Goal: Task Accomplishment & Management: Complete application form

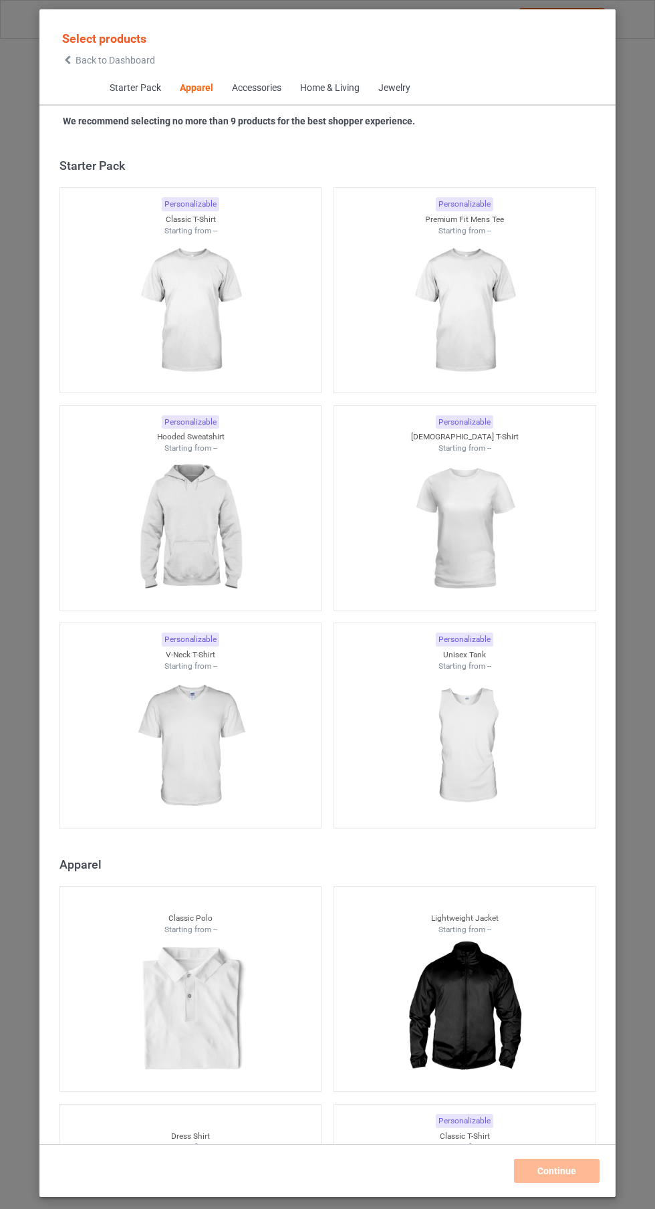
scroll to position [716, 0]
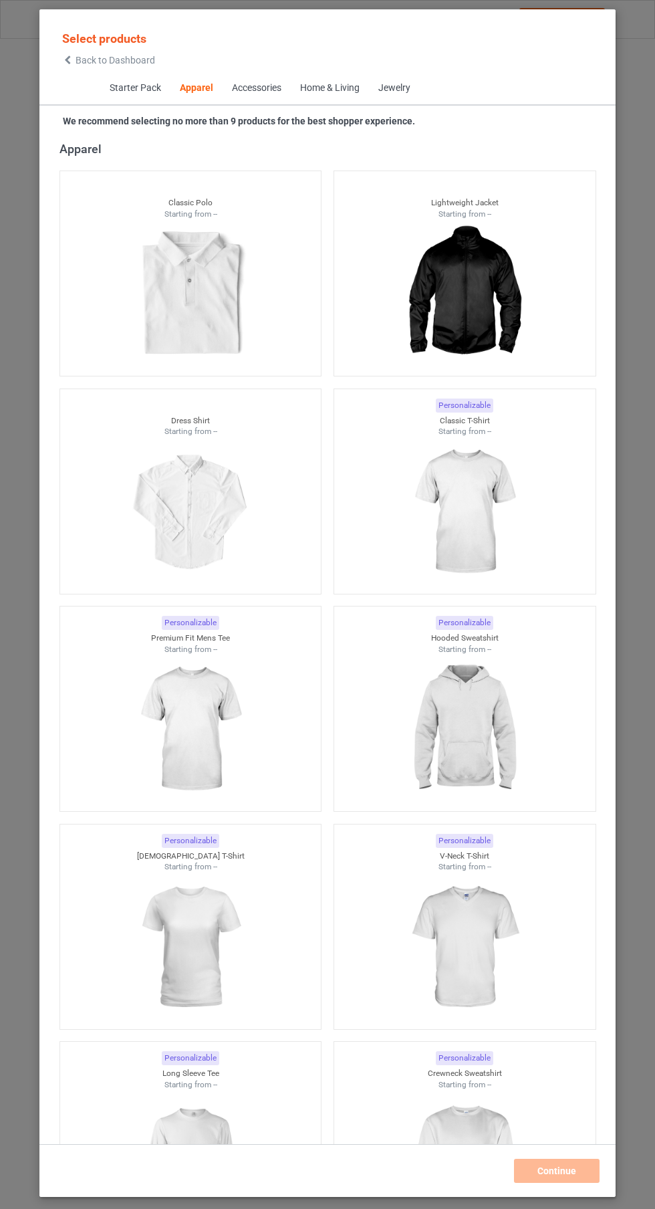
click at [492, 507] on img at bounding box center [465, 512] width 120 height 150
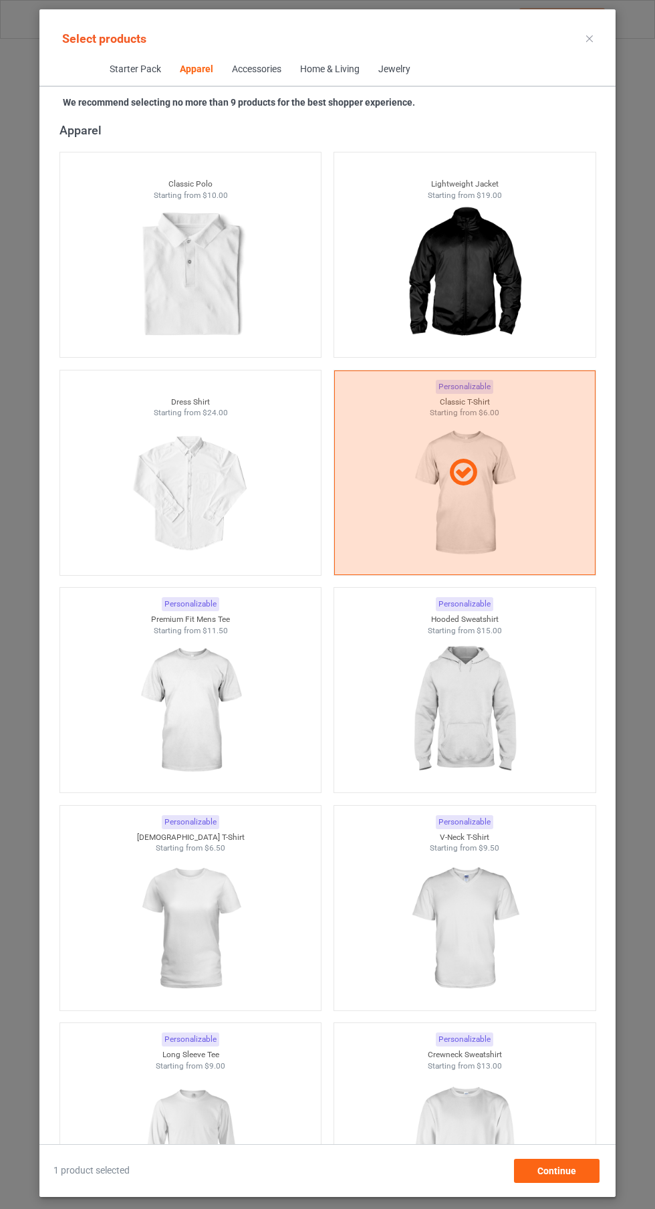
click at [233, 700] on img at bounding box center [190, 711] width 120 height 150
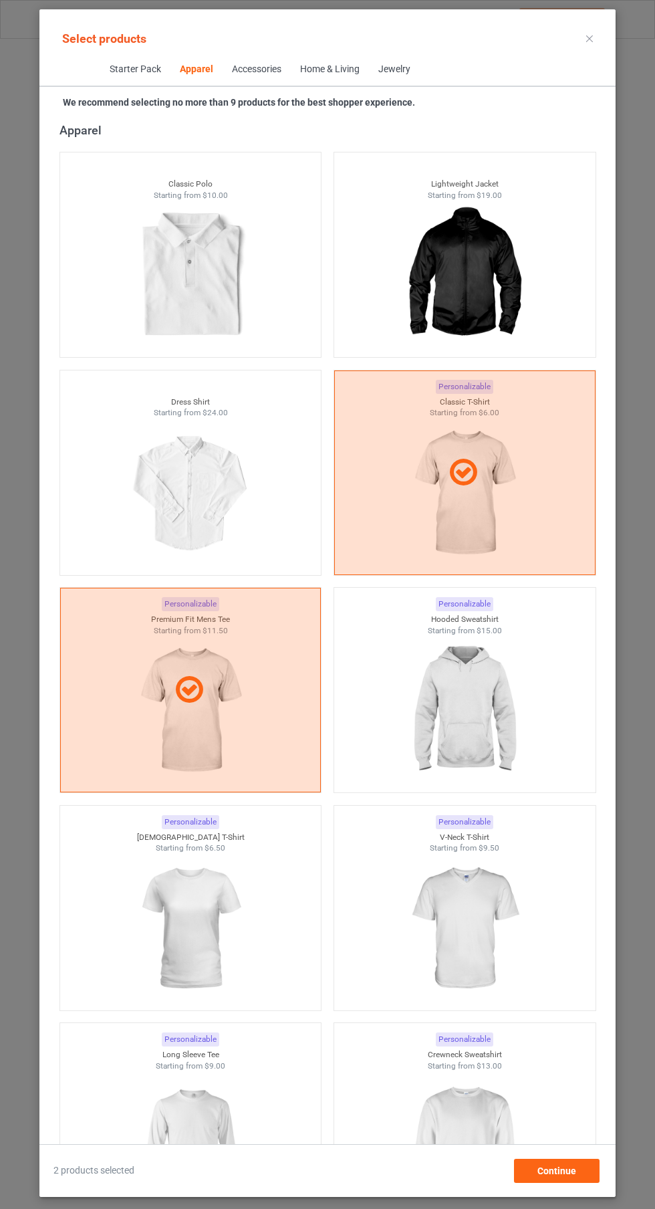
click at [489, 673] on img at bounding box center [465, 711] width 120 height 150
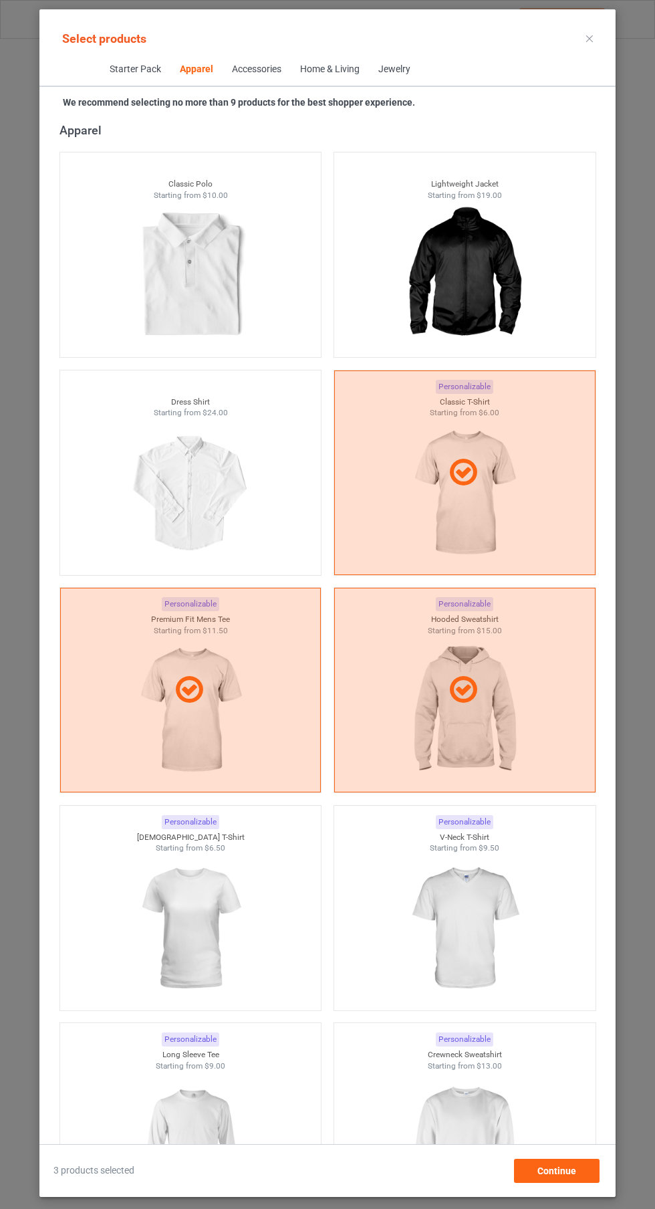
click at [231, 879] on img at bounding box center [190, 929] width 120 height 150
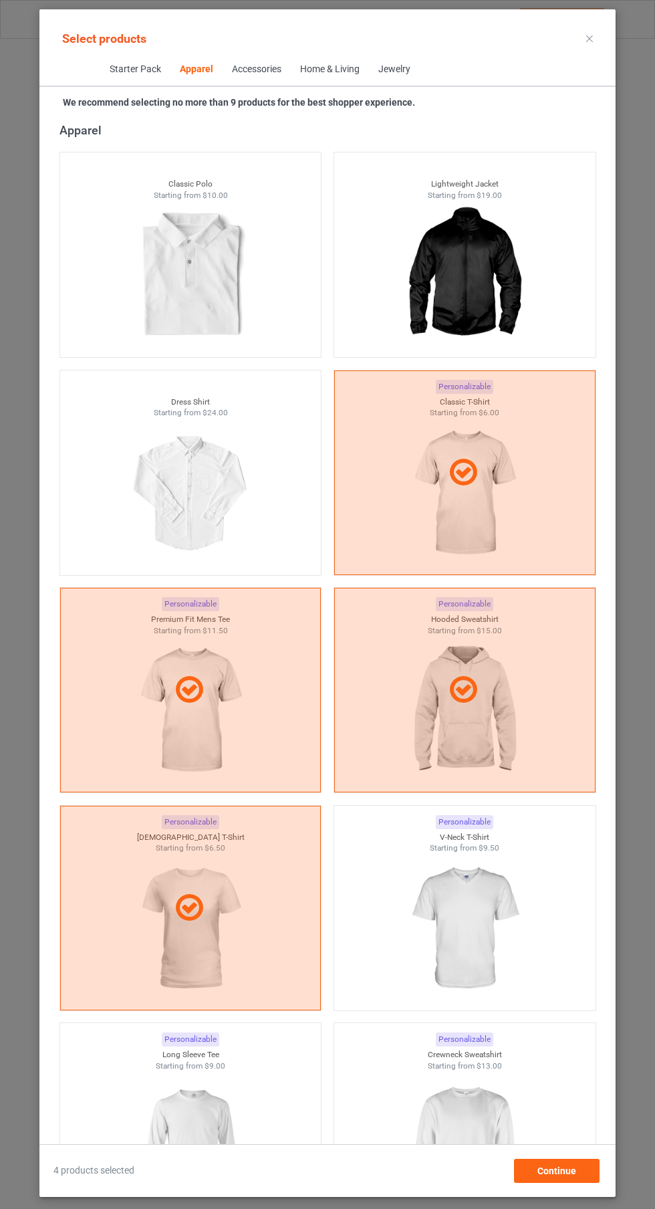
click at [481, 949] on img at bounding box center [465, 929] width 120 height 150
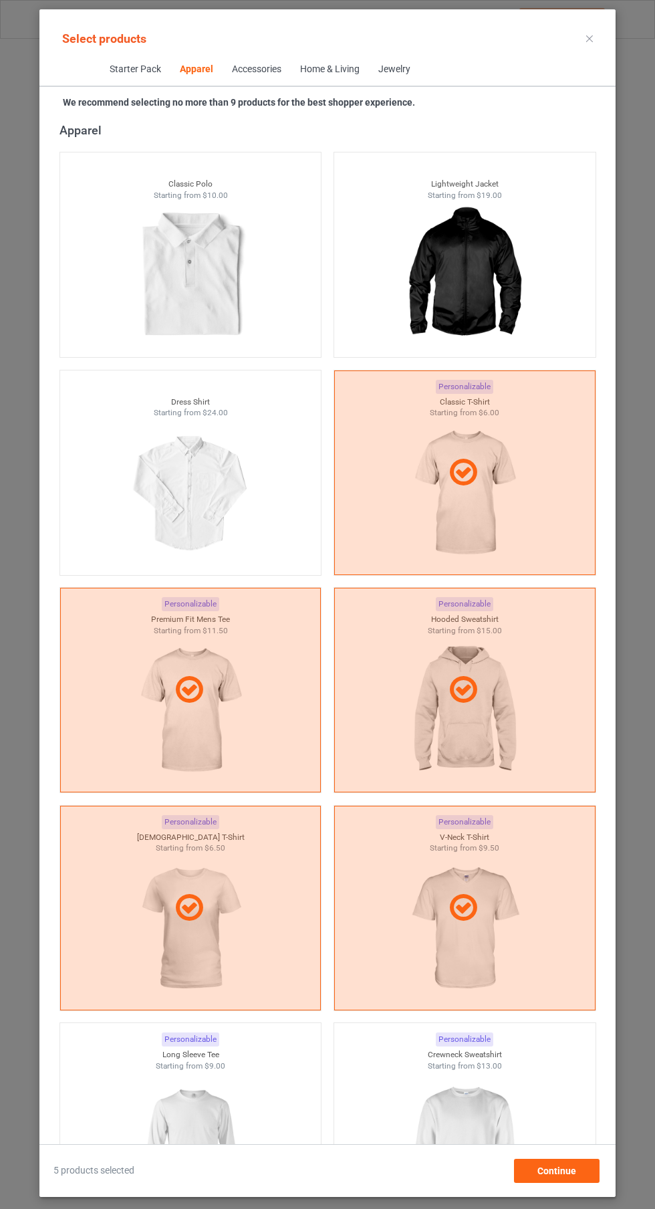
click at [237, 1126] on img at bounding box center [190, 1146] width 120 height 150
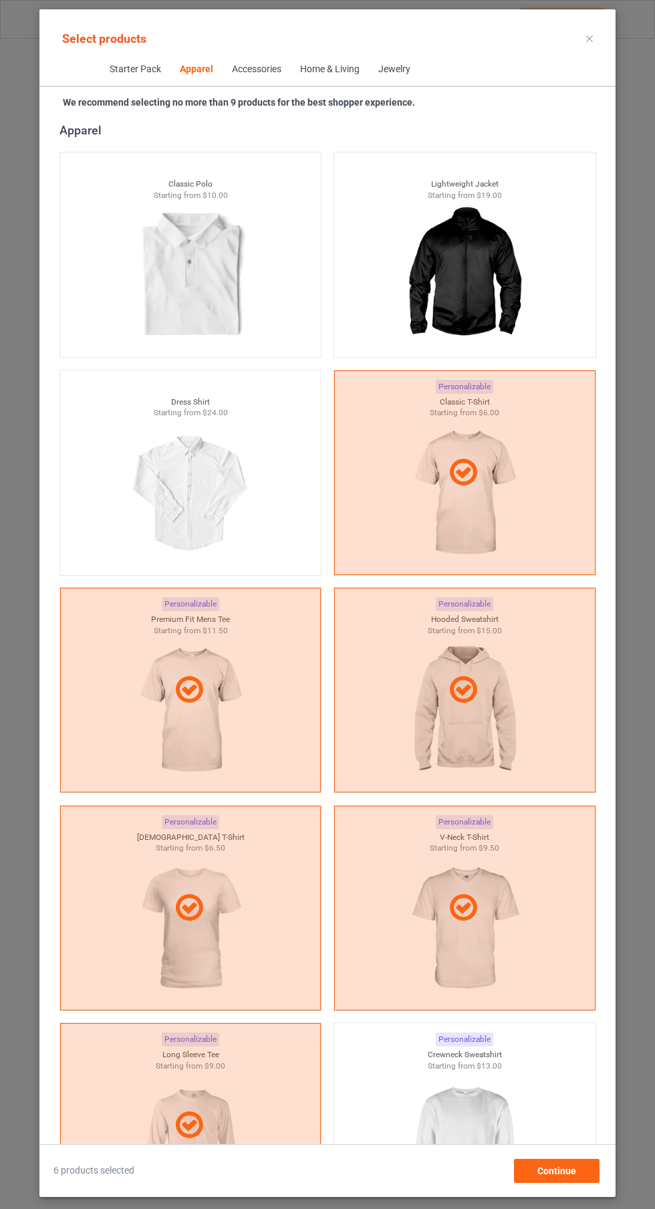
click at [469, 1129] on img at bounding box center [465, 1146] width 120 height 150
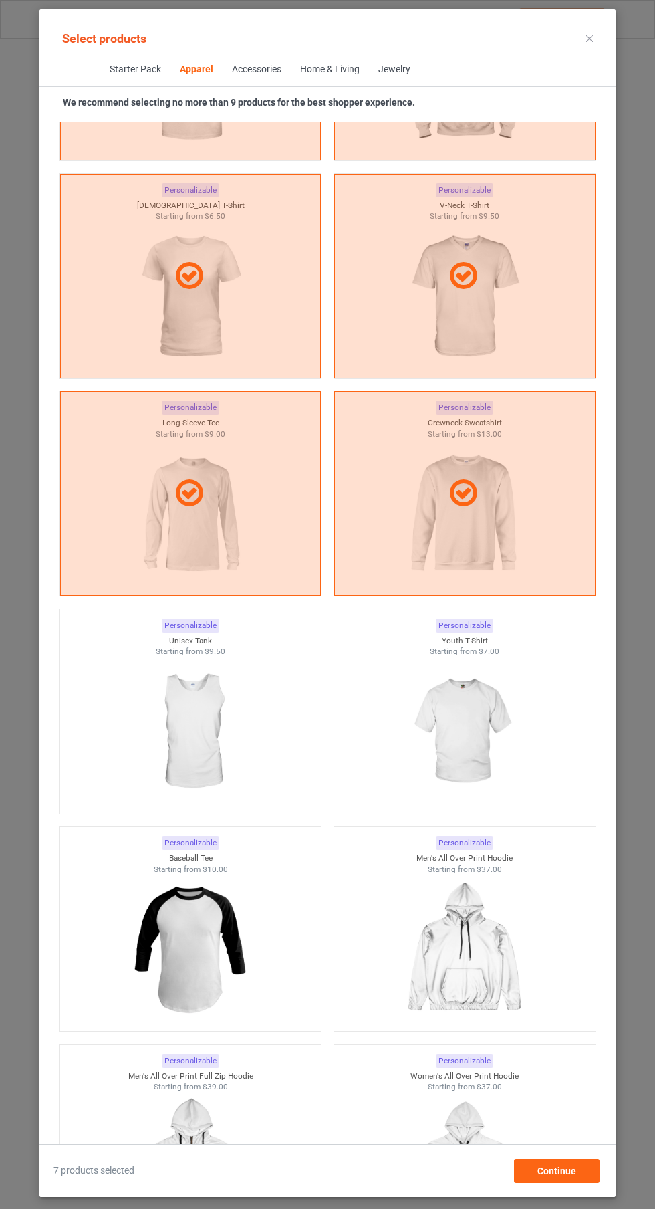
scroll to position [1335, 0]
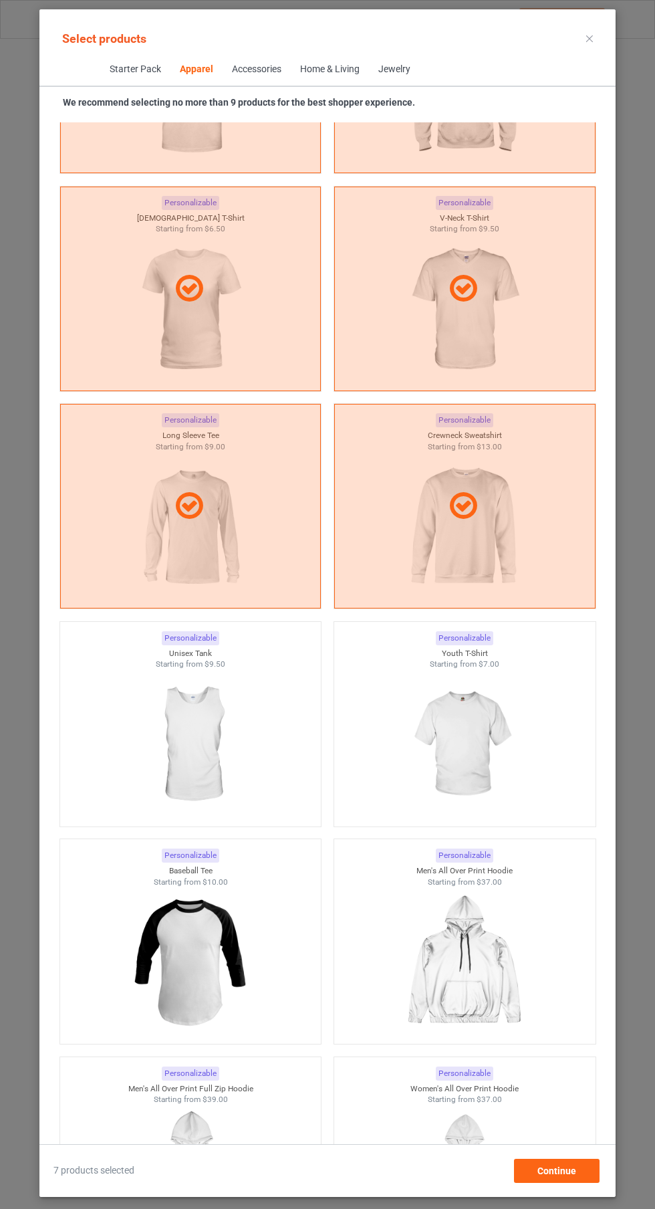
click at [229, 720] on img at bounding box center [190, 745] width 120 height 150
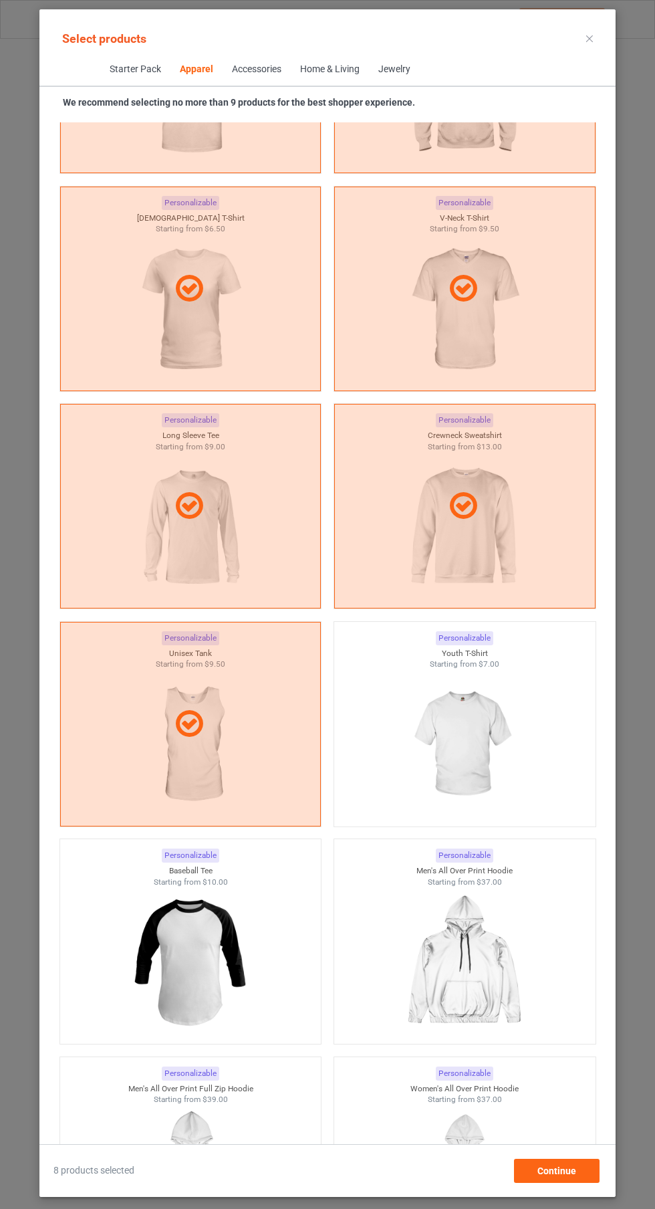
click at [464, 748] on img at bounding box center [465, 745] width 120 height 150
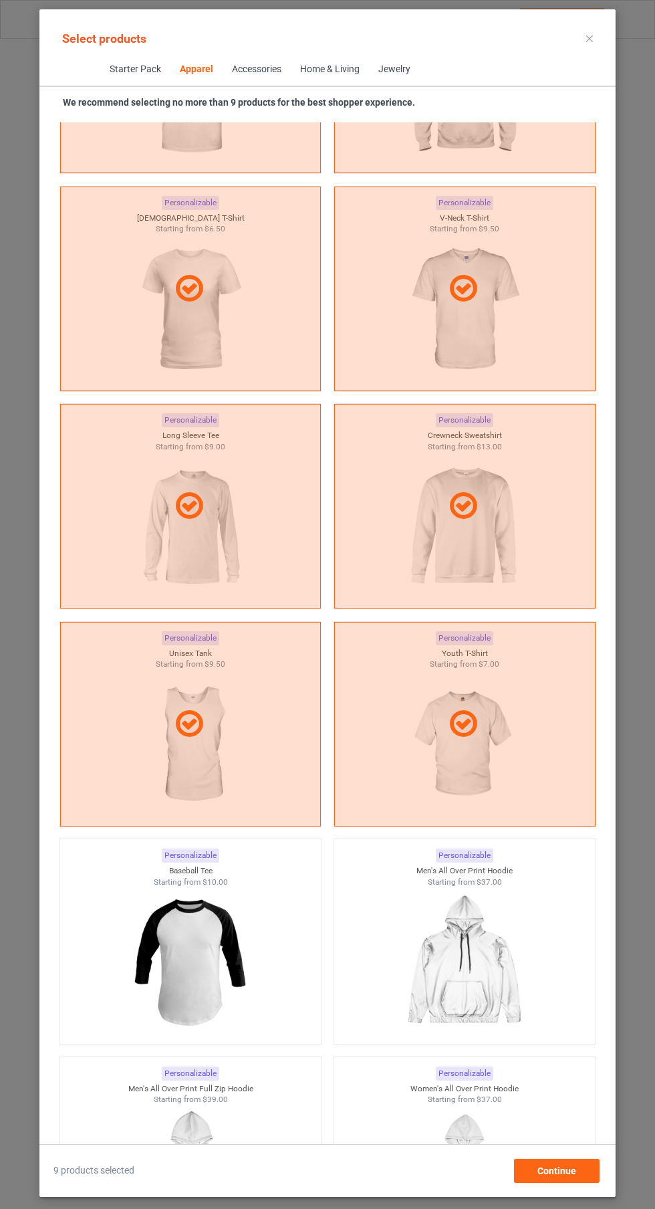
click at [590, 38] on icon at bounding box center [589, 38] width 7 height 7
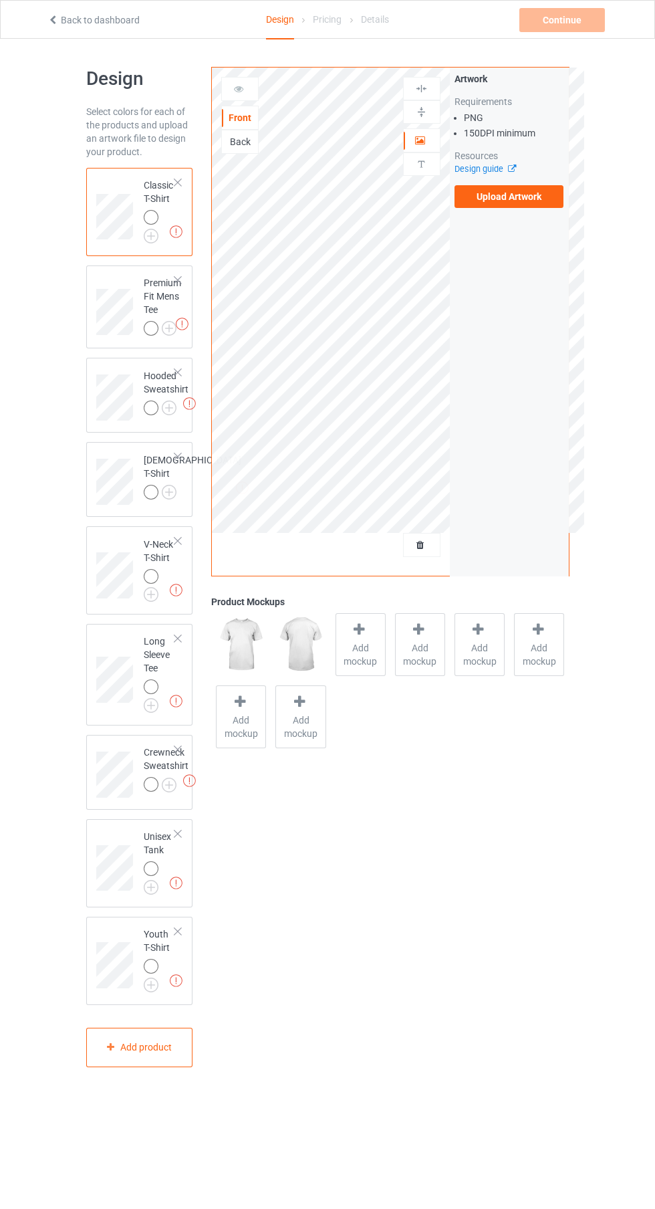
click at [532, 202] on label "Upload Artwork" at bounding box center [510, 196] width 110 height 23
click at [0, 0] on input "Upload Artwork" at bounding box center [0, 0] width 0 height 0
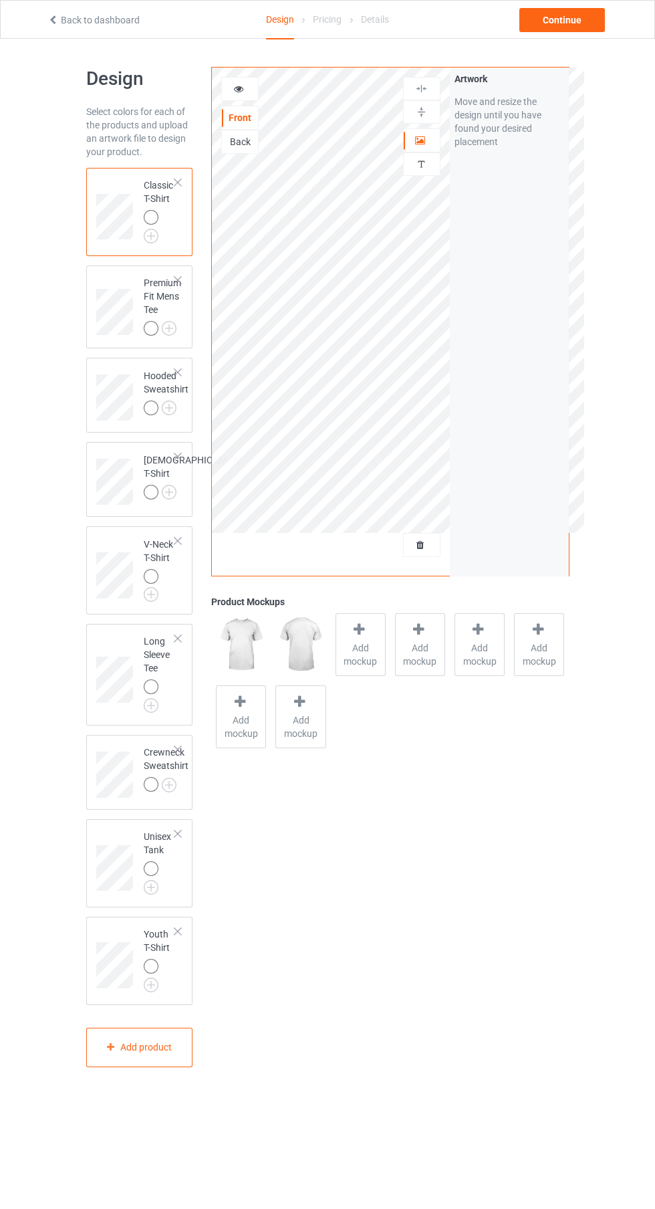
click at [439, 551] on div at bounding box center [422, 544] width 36 height 13
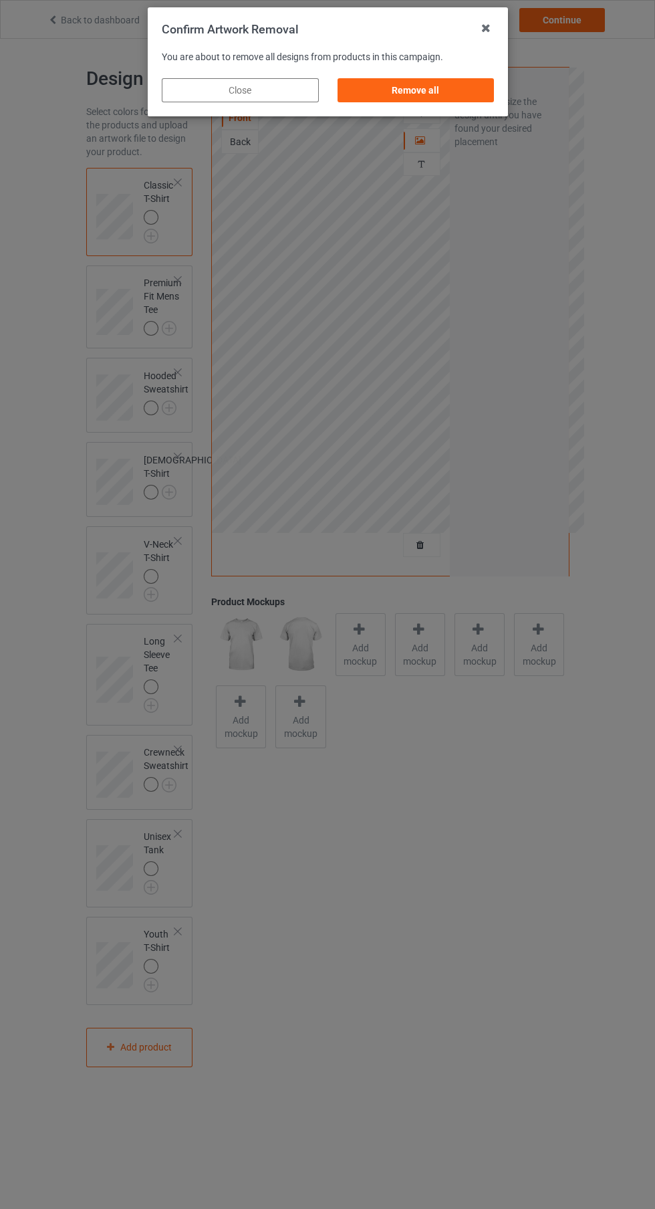
click at [485, 96] on div "Remove all" at bounding box center [415, 90] width 157 height 24
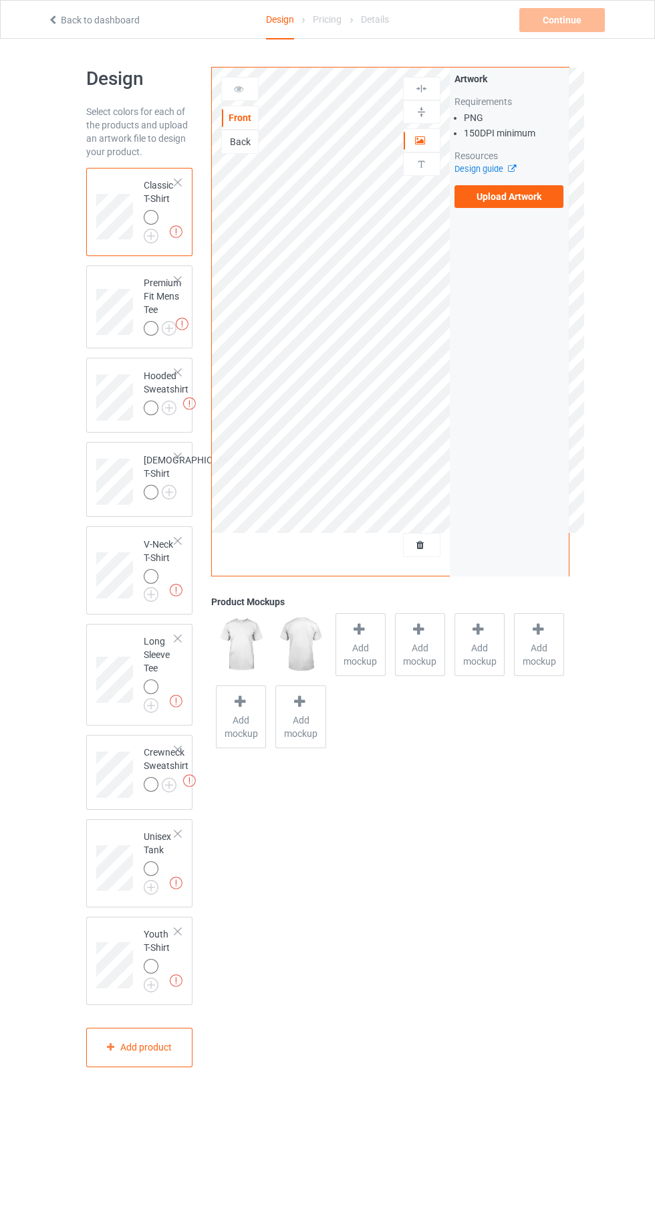
click at [249, 153] on div "Back" at bounding box center [239, 142] width 37 height 24
click at [249, 150] on div "Back" at bounding box center [239, 142] width 37 height 24
click at [240, 142] on div "Back" at bounding box center [240, 141] width 36 height 13
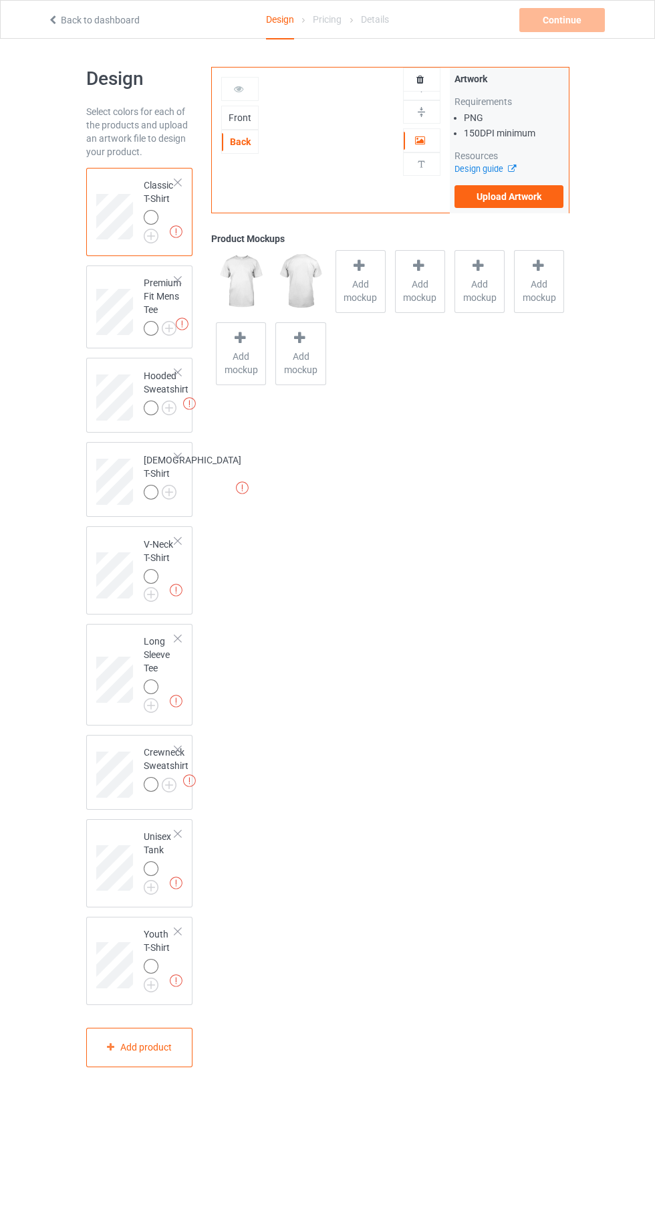
click at [540, 195] on label "Upload Artwork" at bounding box center [510, 196] width 110 height 23
click at [0, 0] on input "Upload Artwork" at bounding box center [0, 0] width 0 height 0
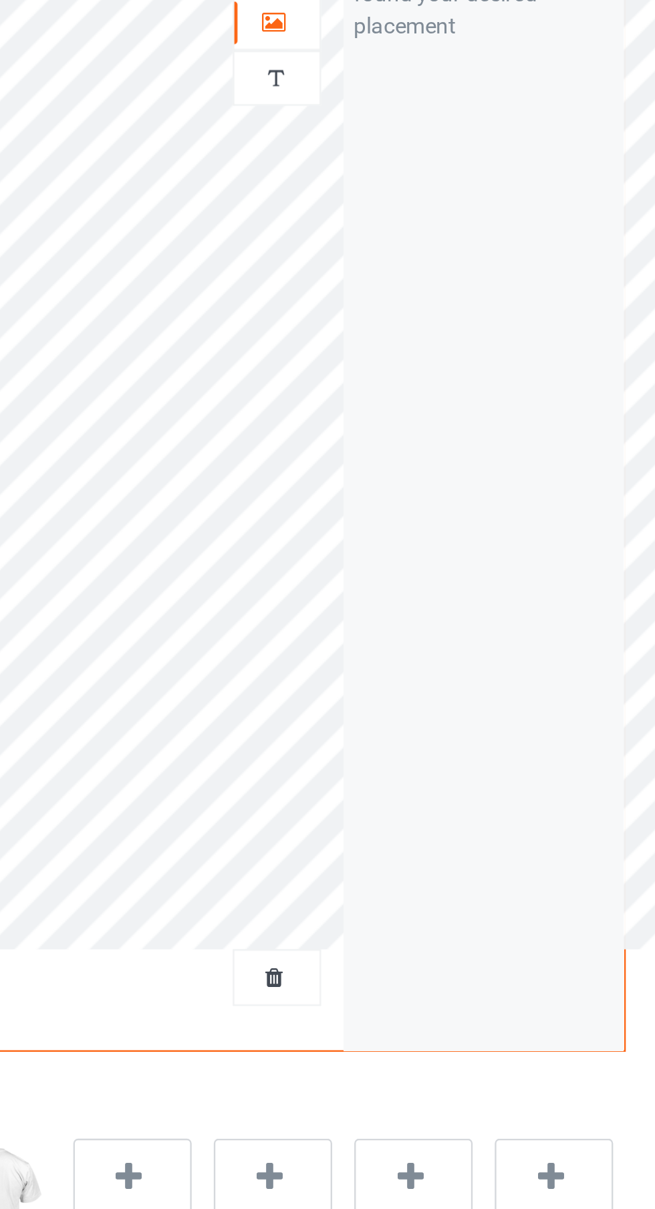
scroll to position [5, 0]
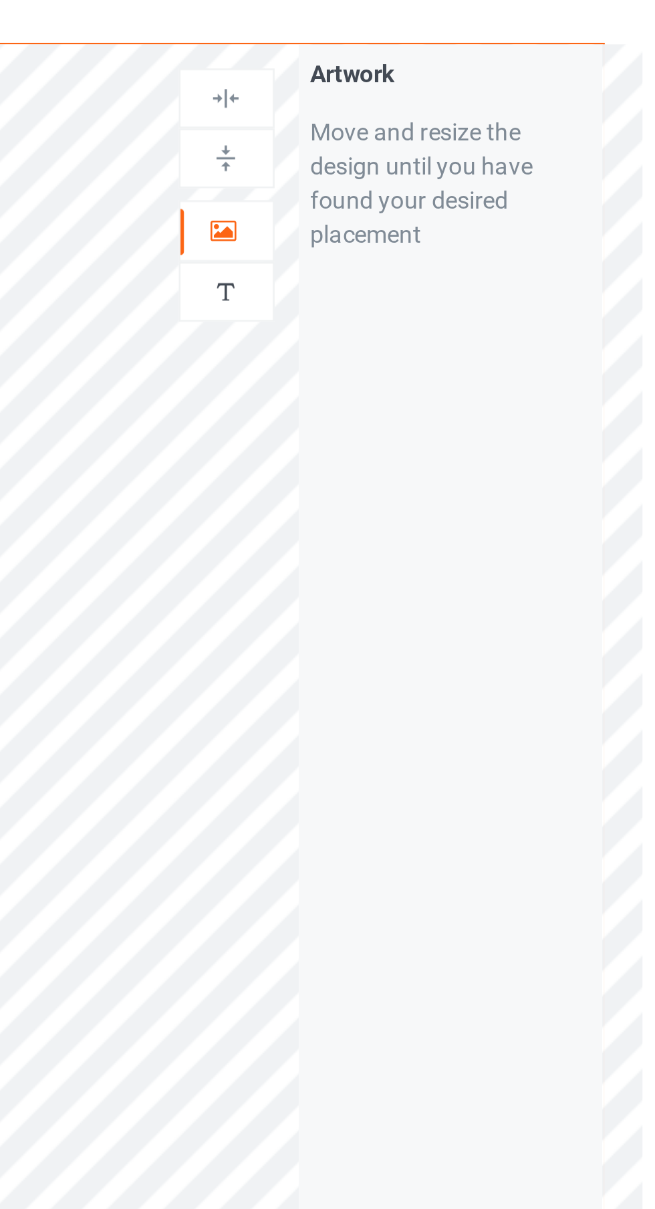
click at [419, 141] on div at bounding box center [422, 134] width 36 height 13
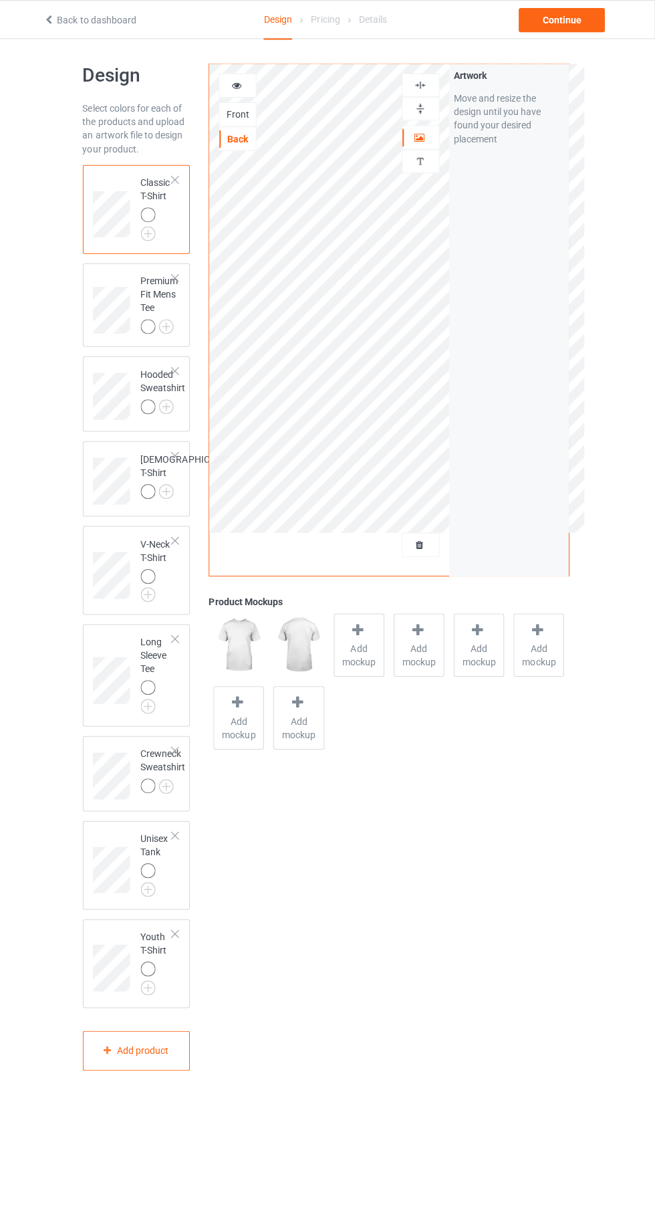
scroll to position [2, 0]
click at [0, 0] on img at bounding box center [0, 0] width 0 height 0
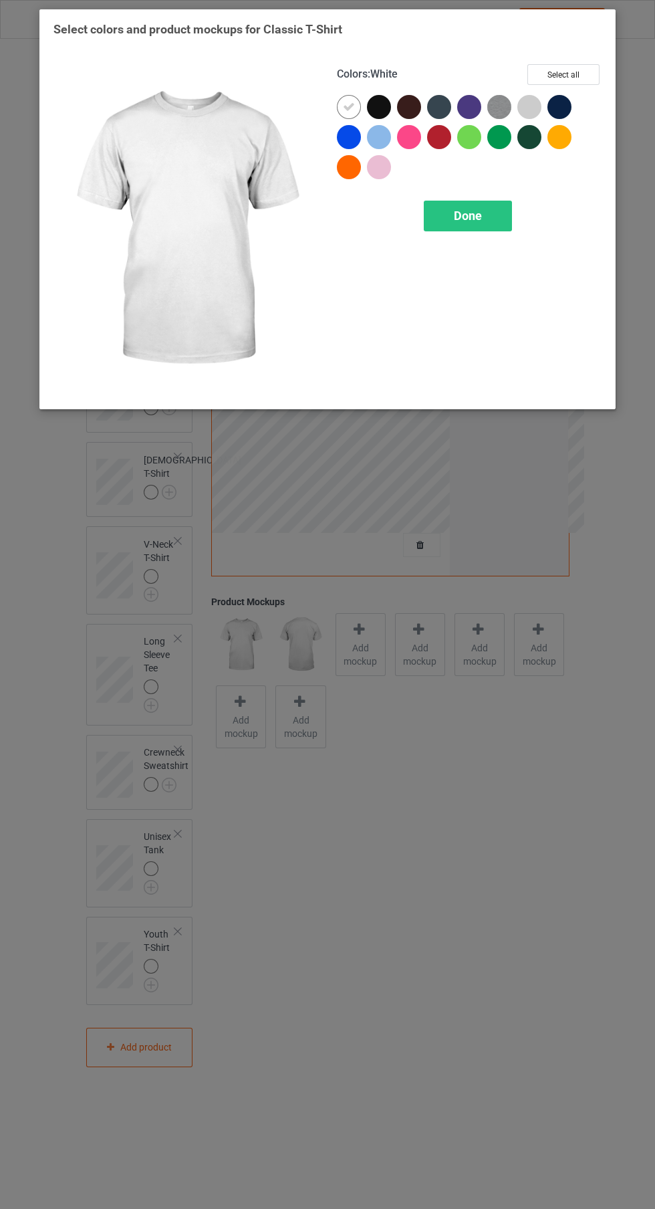
click at [374, 116] on div at bounding box center [379, 107] width 24 height 24
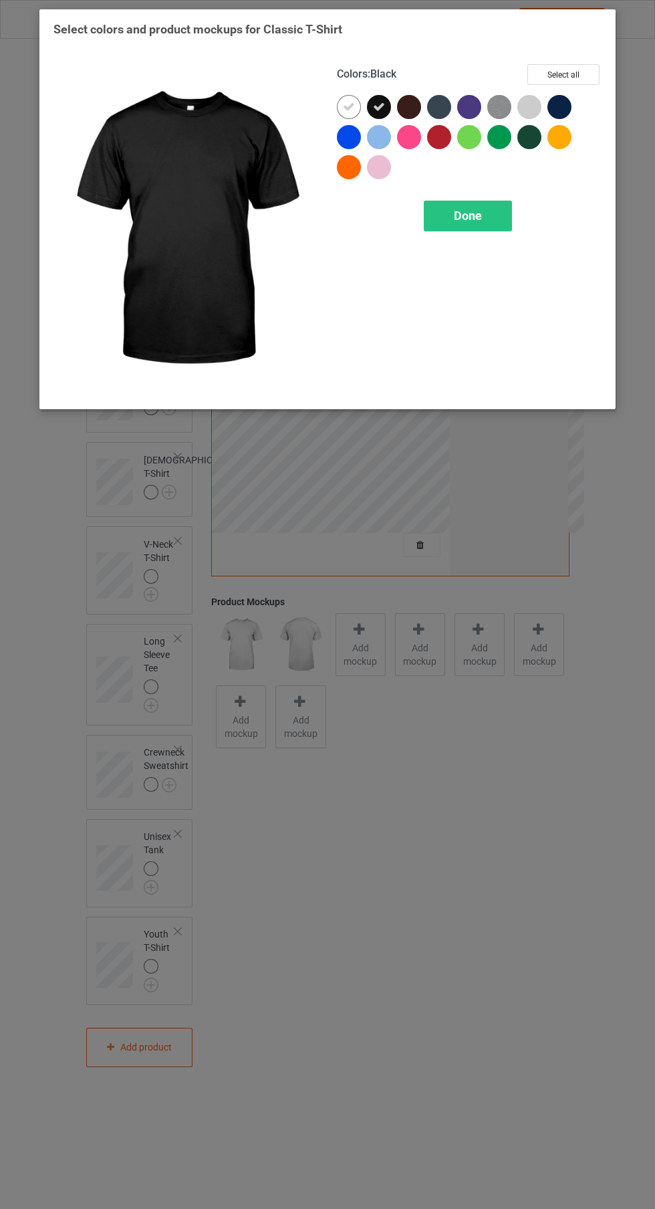
click at [348, 106] on icon at bounding box center [349, 107] width 12 height 12
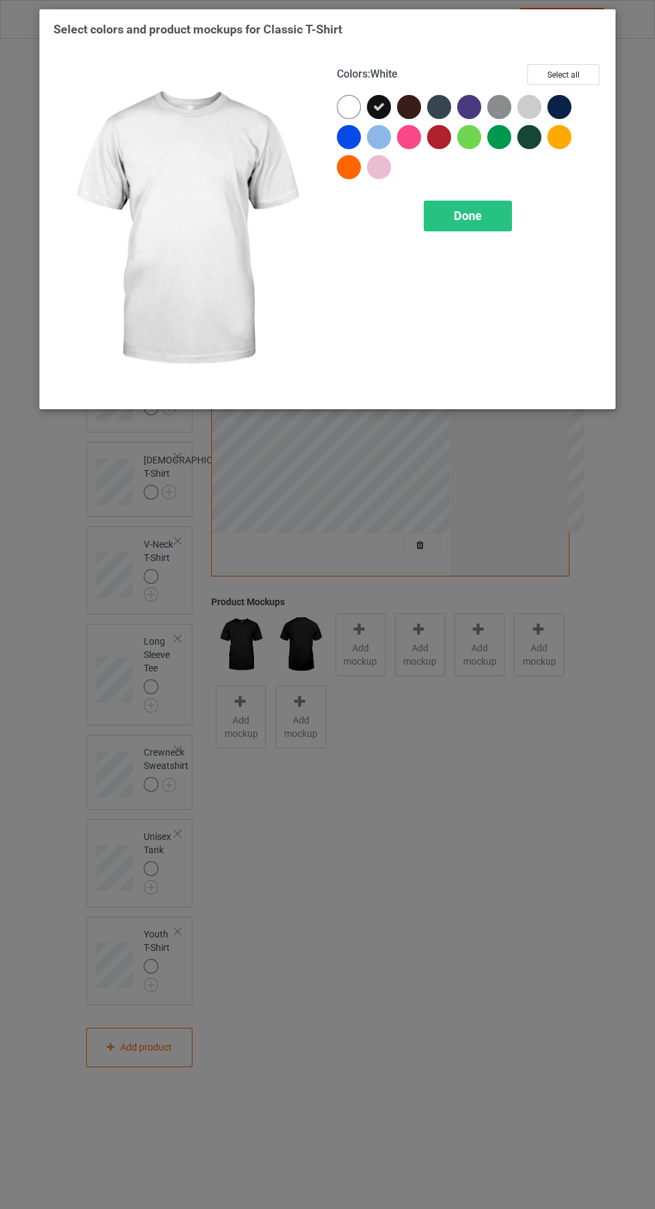
click at [494, 223] on div "Done" at bounding box center [468, 216] width 88 height 31
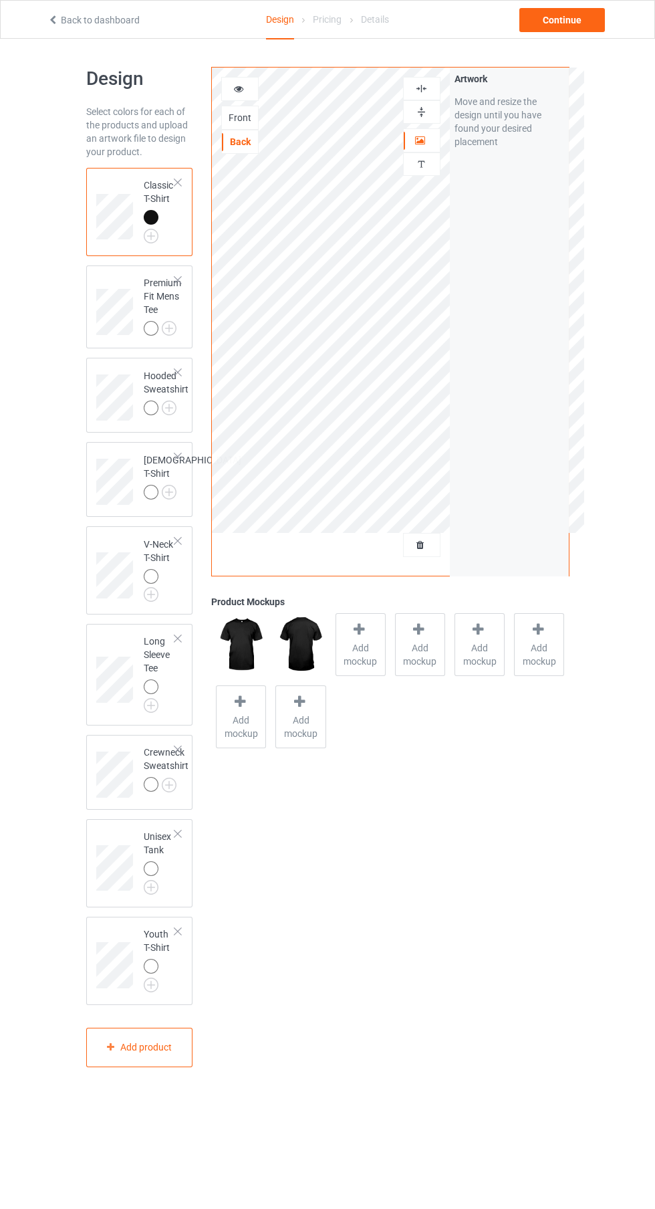
click at [0, 0] on img at bounding box center [0, 0] width 0 height 0
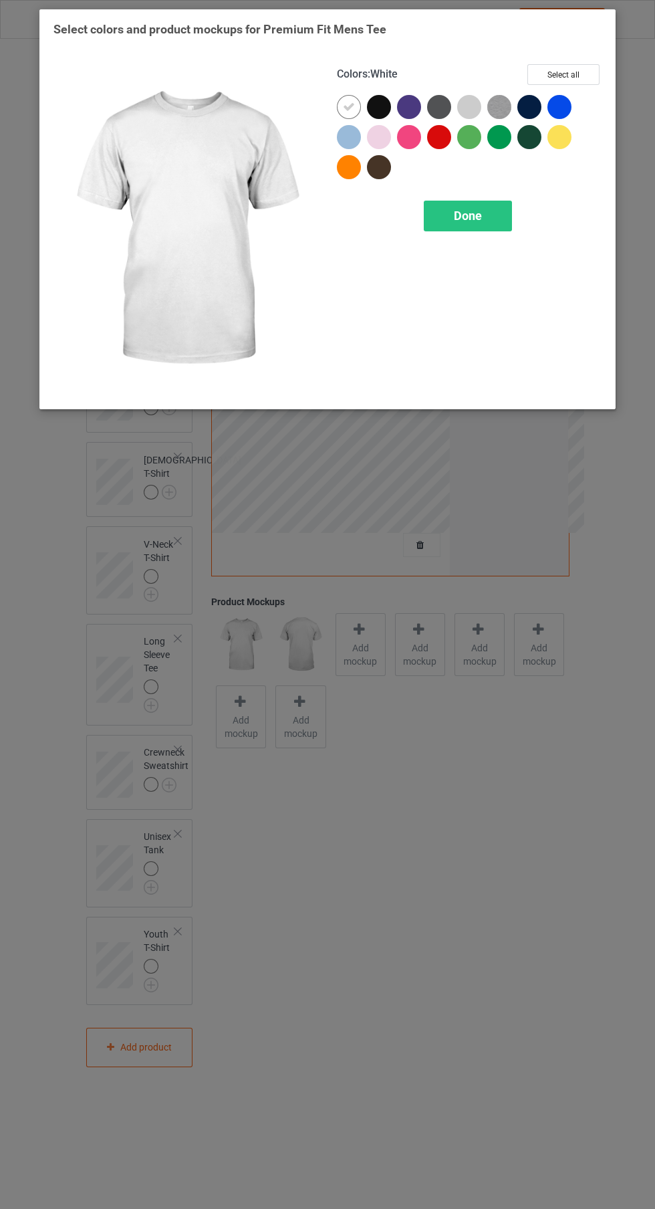
click at [379, 103] on div at bounding box center [379, 107] width 24 height 24
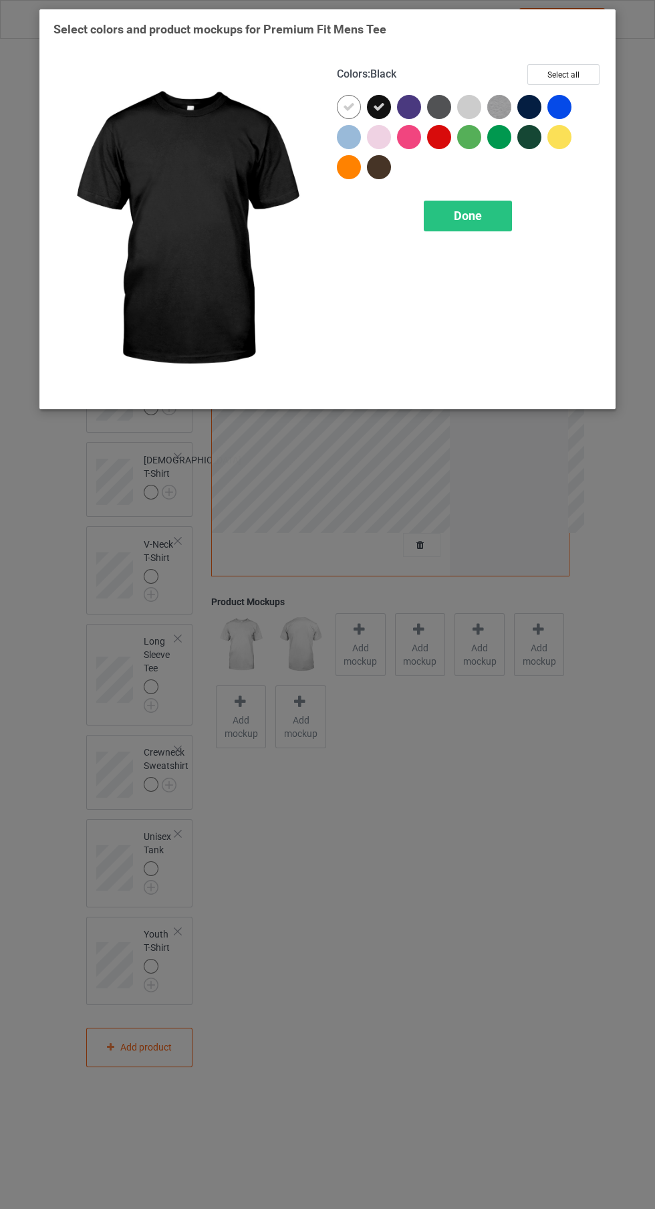
click at [344, 104] on icon at bounding box center [349, 107] width 12 height 12
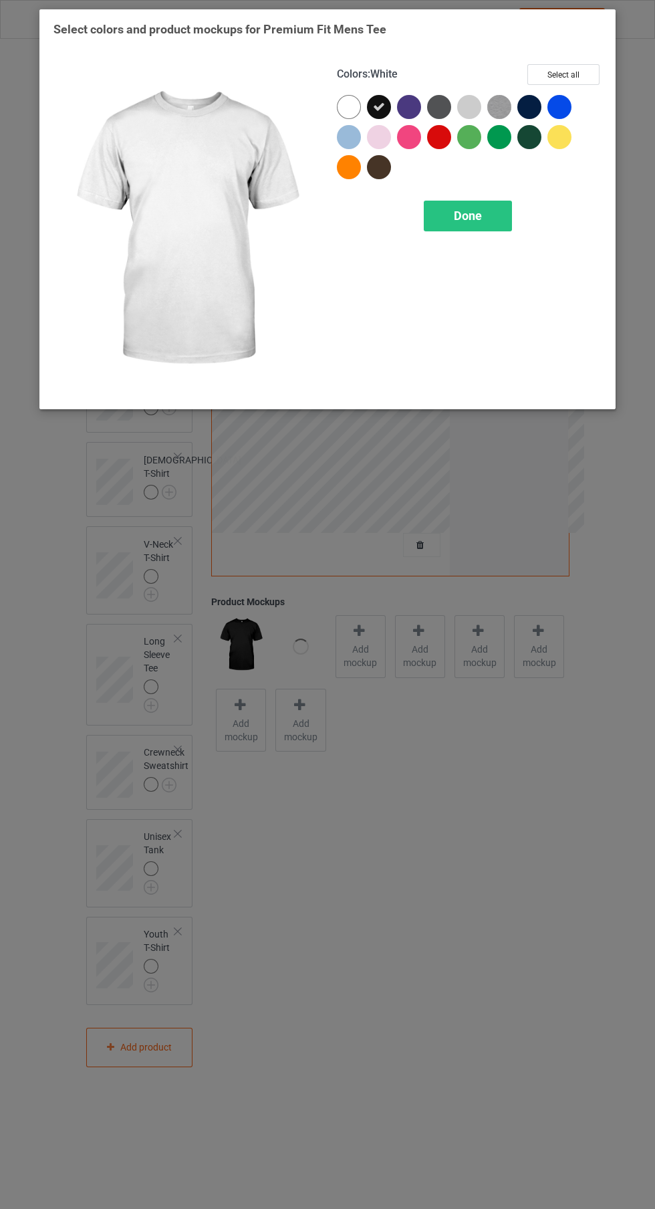
click at [465, 223] on div "Done" at bounding box center [468, 216] width 88 height 31
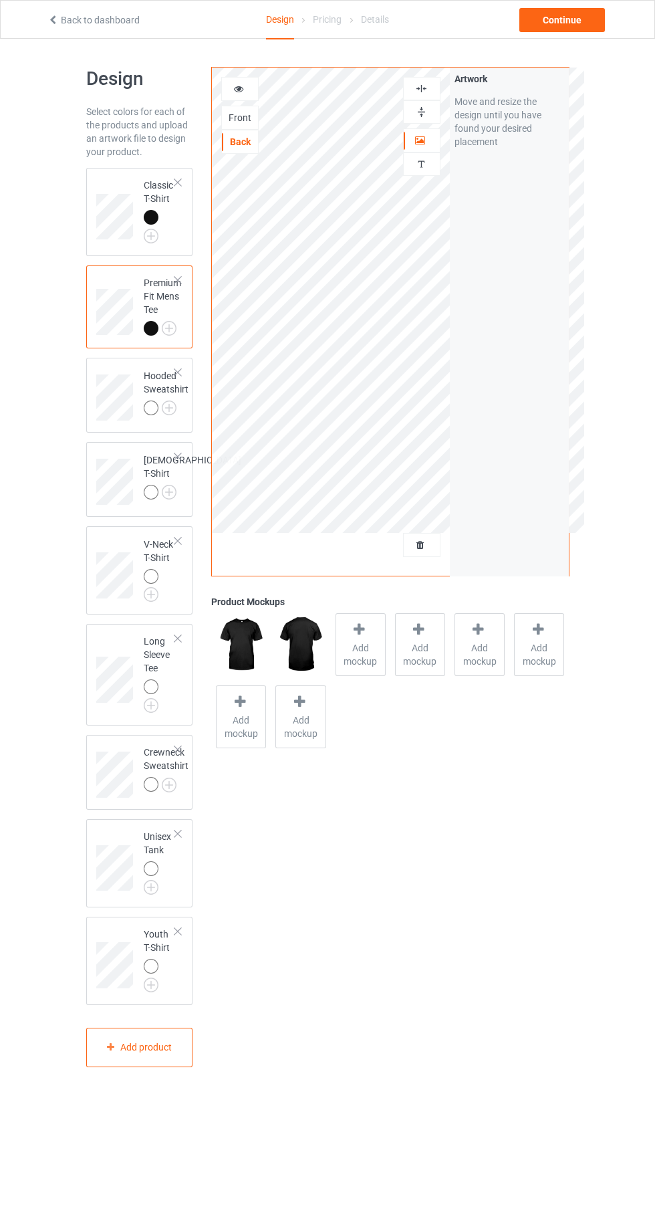
click at [0, 0] on img at bounding box center [0, 0] width 0 height 0
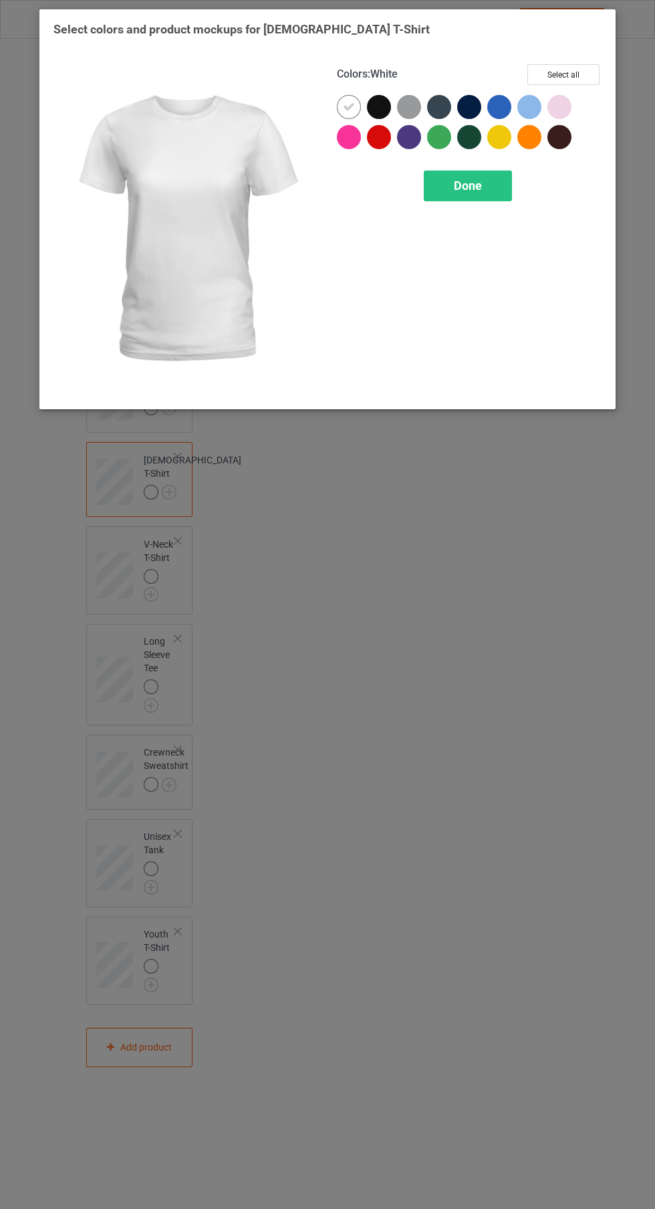
click at [372, 102] on div at bounding box center [379, 107] width 24 height 24
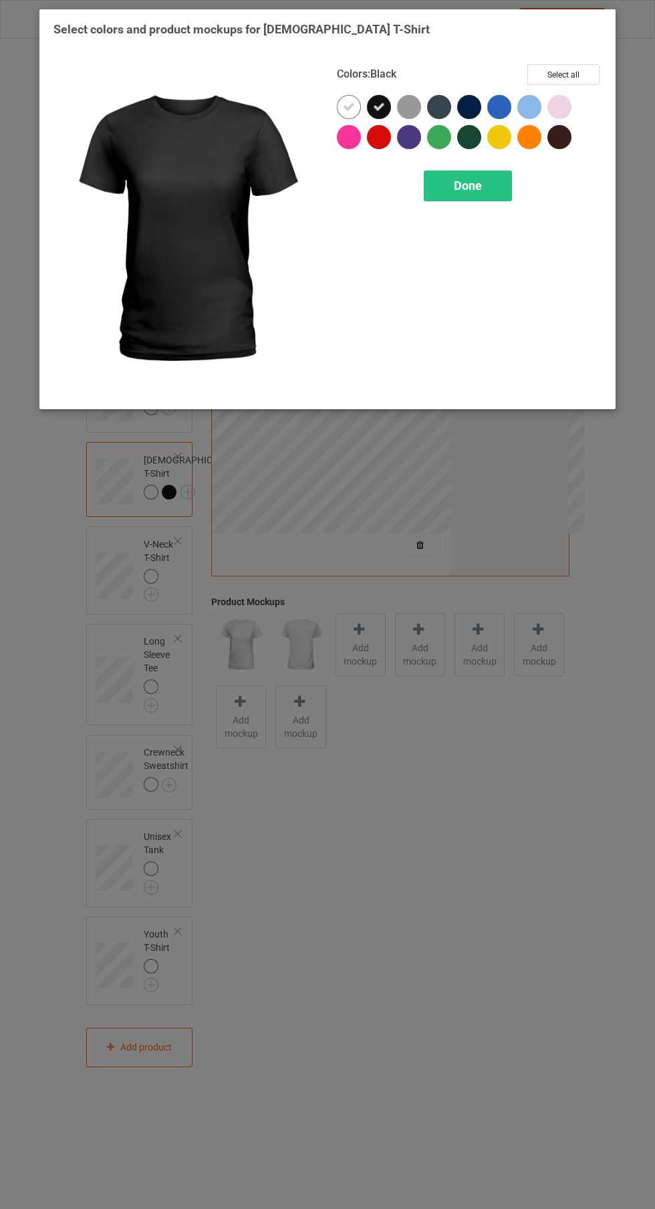
click at [349, 106] on icon at bounding box center [349, 107] width 12 height 12
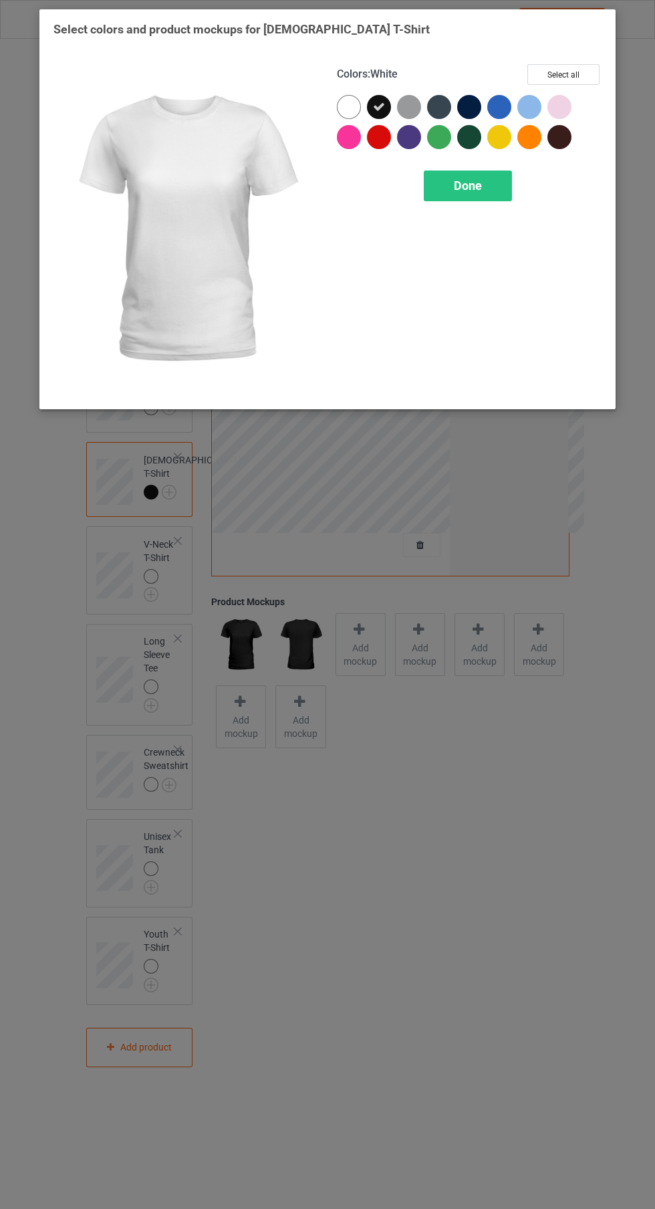
click at [486, 181] on div "Done" at bounding box center [468, 186] width 88 height 31
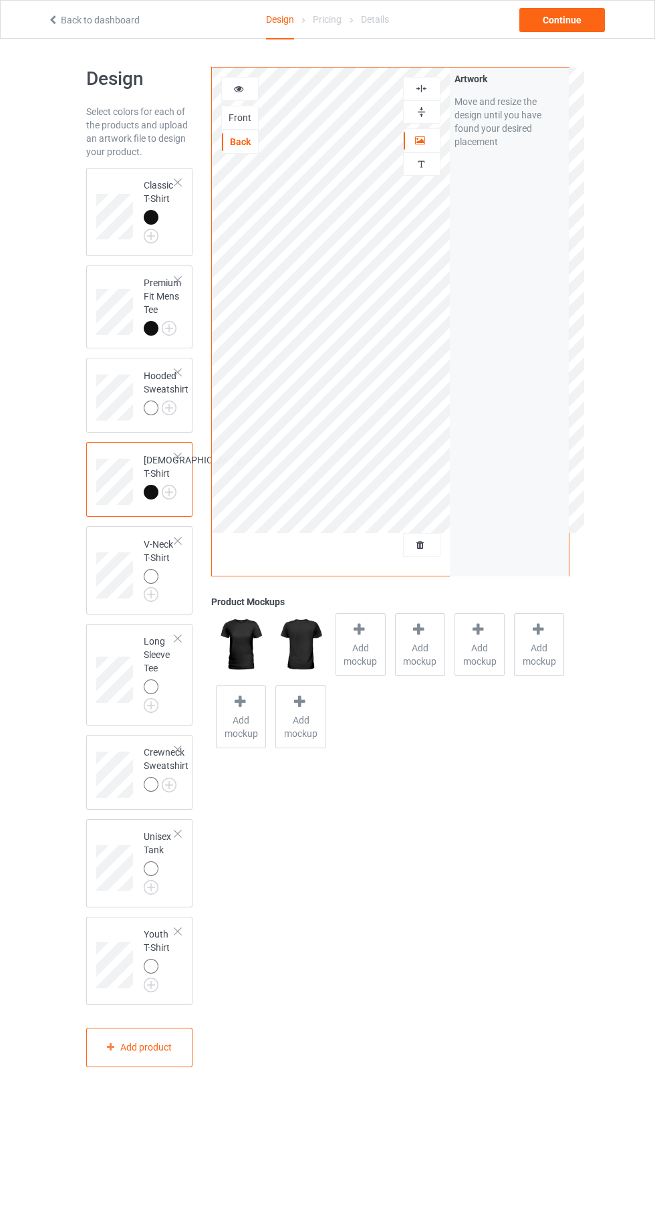
click at [0, 0] on img at bounding box center [0, 0] width 0 height 0
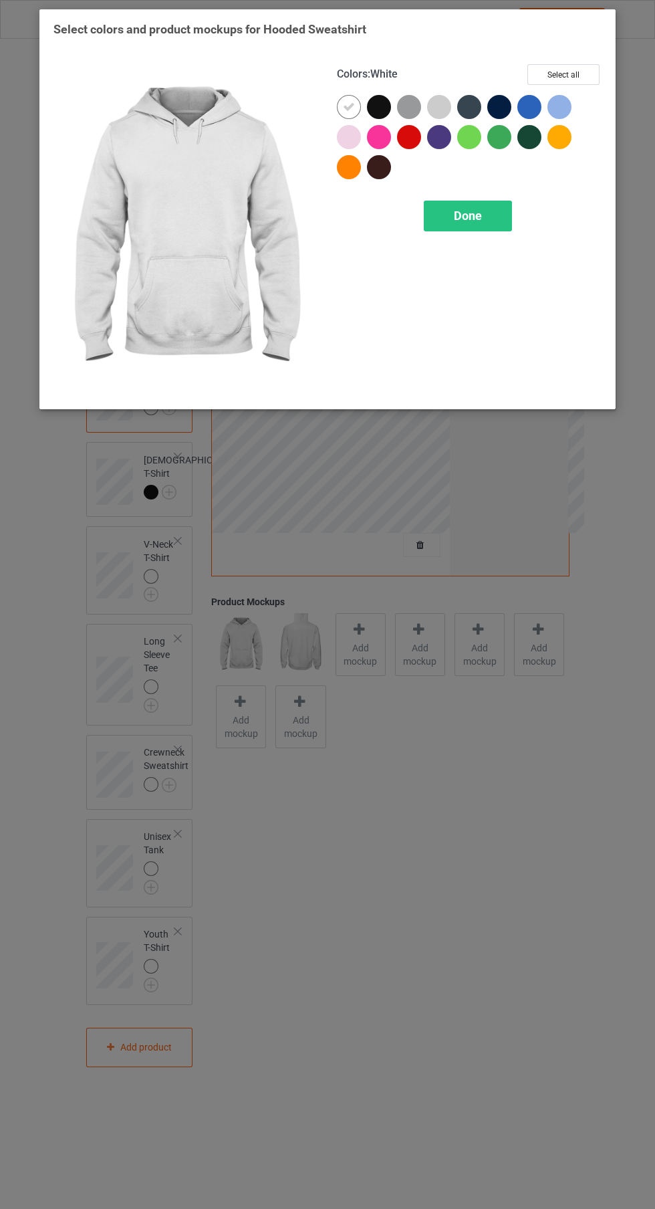
click at [379, 101] on div at bounding box center [379, 107] width 24 height 24
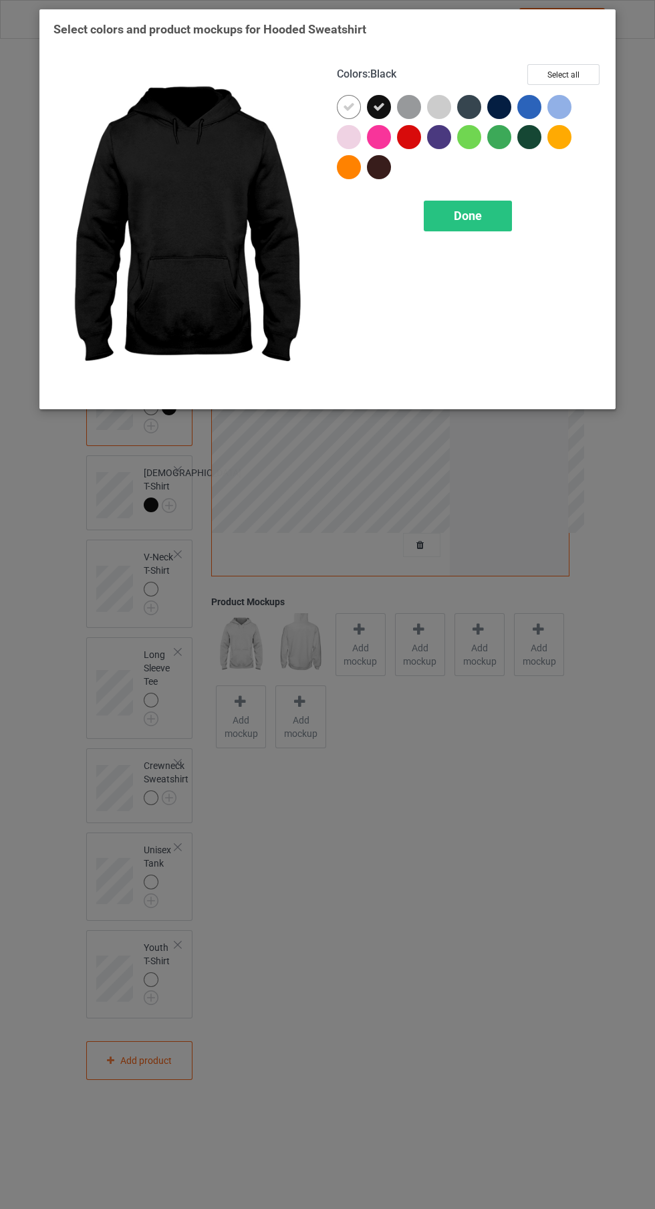
click at [348, 106] on icon at bounding box center [349, 107] width 12 height 12
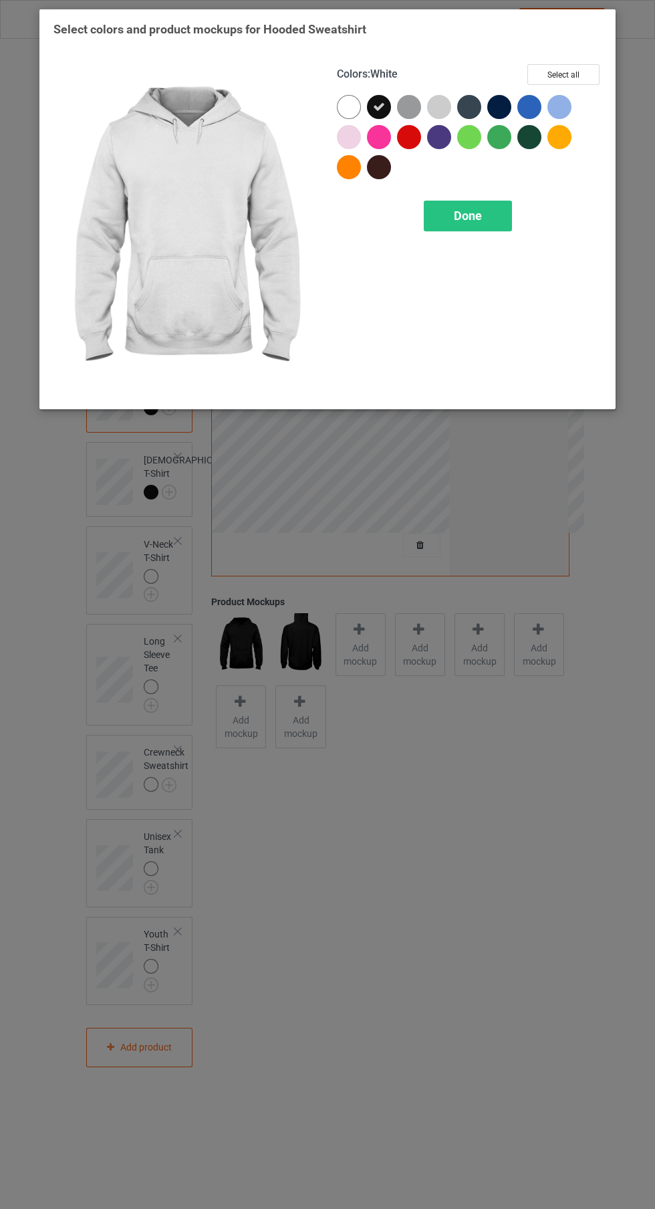
click at [481, 217] on span "Done" at bounding box center [468, 216] width 28 height 14
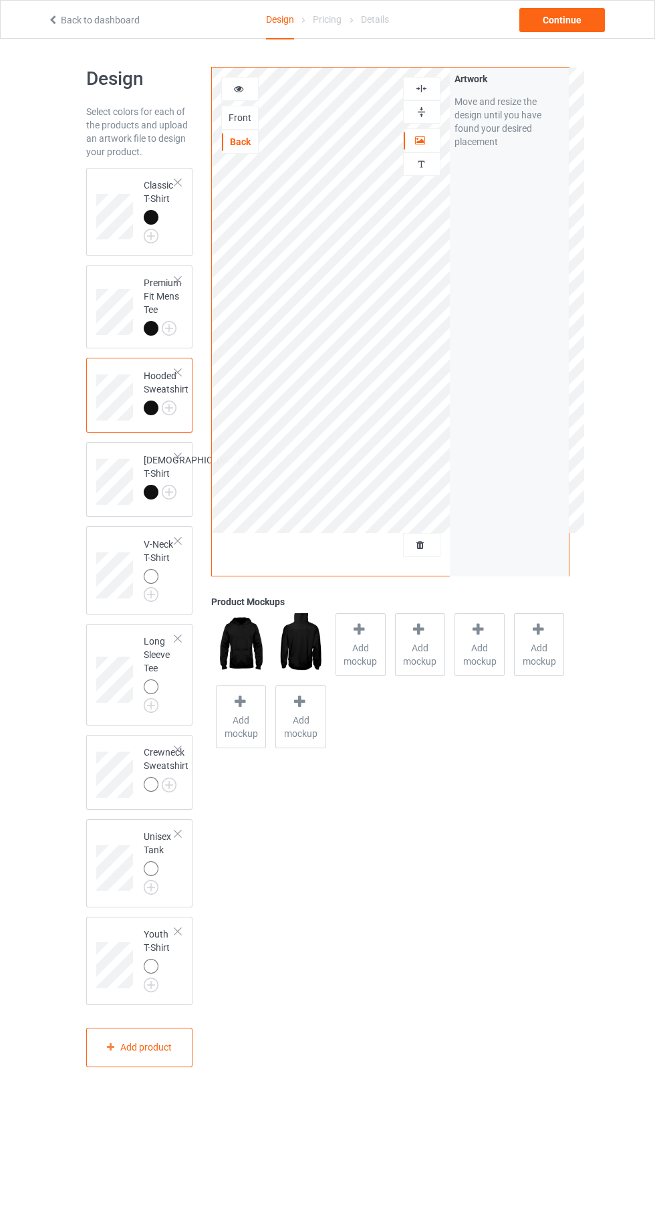
click at [241, 114] on div "Front" at bounding box center [240, 117] width 36 height 13
click at [525, 197] on label "Upload Artwork" at bounding box center [510, 196] width 110 height 23
click at [0, 0] on input "Upload Artwork" at bounding box center [0, 0] width 0 height 0
click at [526, 204] on label "Upload Artwork" at bounding box center [510, 196] width 110 height 23
click at [0, 0] on input "Upload Artwork" at bounding box center [0, 0] width 0 height 0
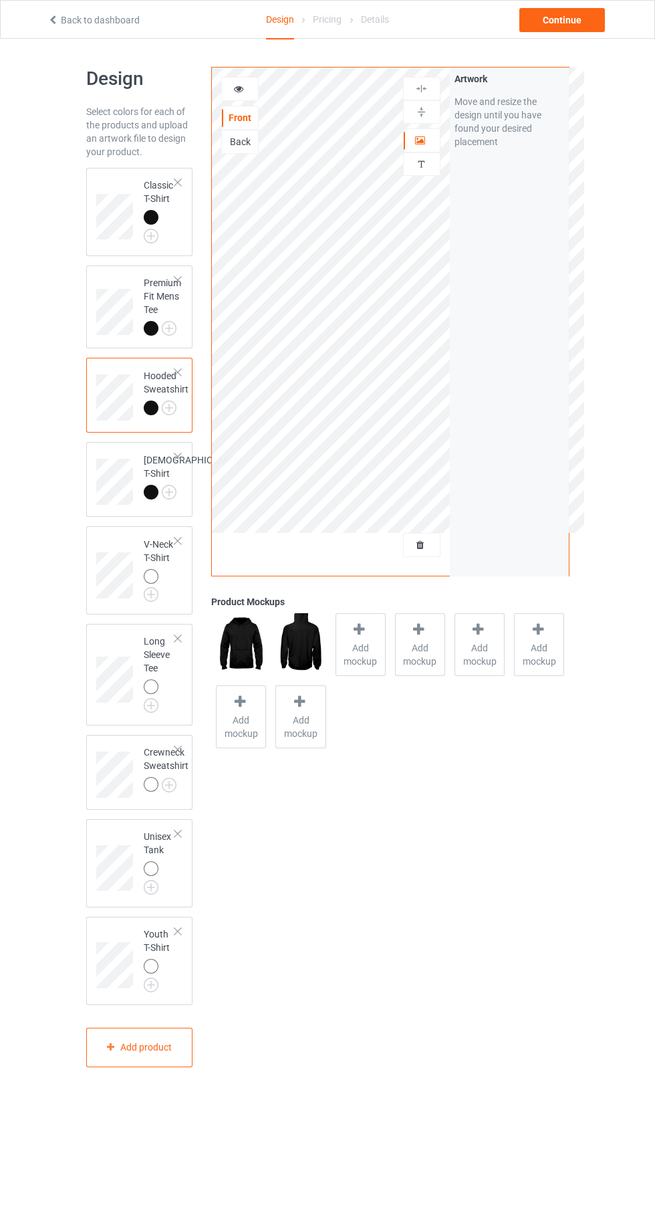
click at [0, 0] on img at bounding box center [0, 0] width 0 height 0
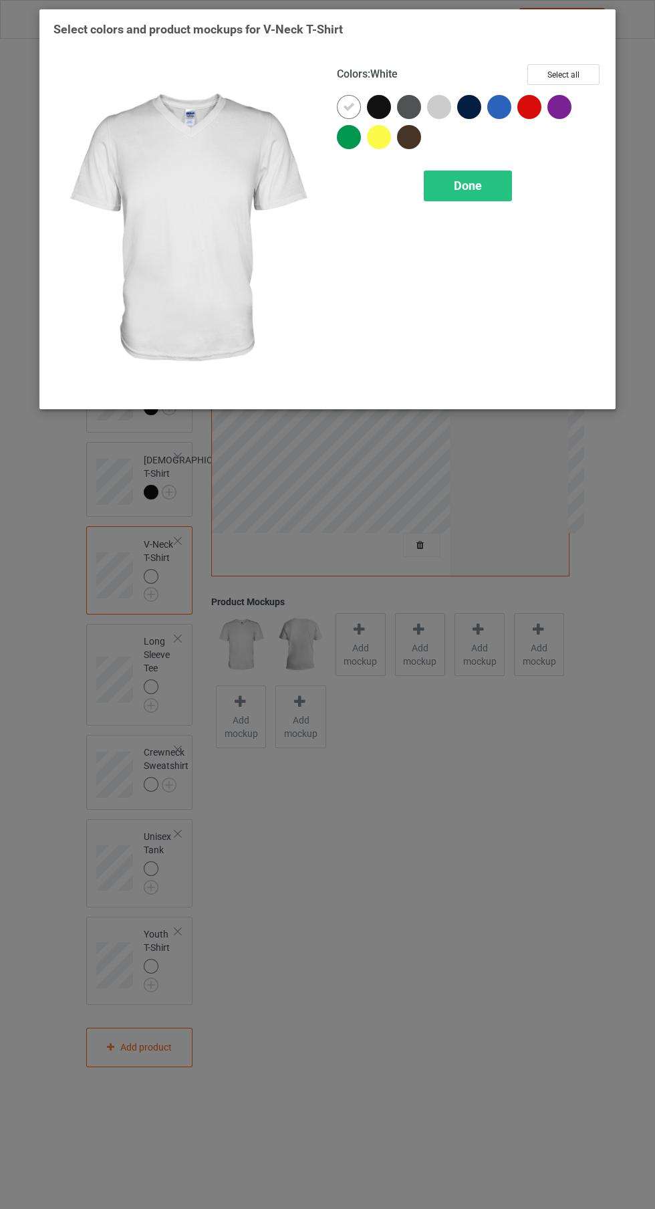
click at [385, 102] on div at bounding box center [379, 107] width 24 height 24
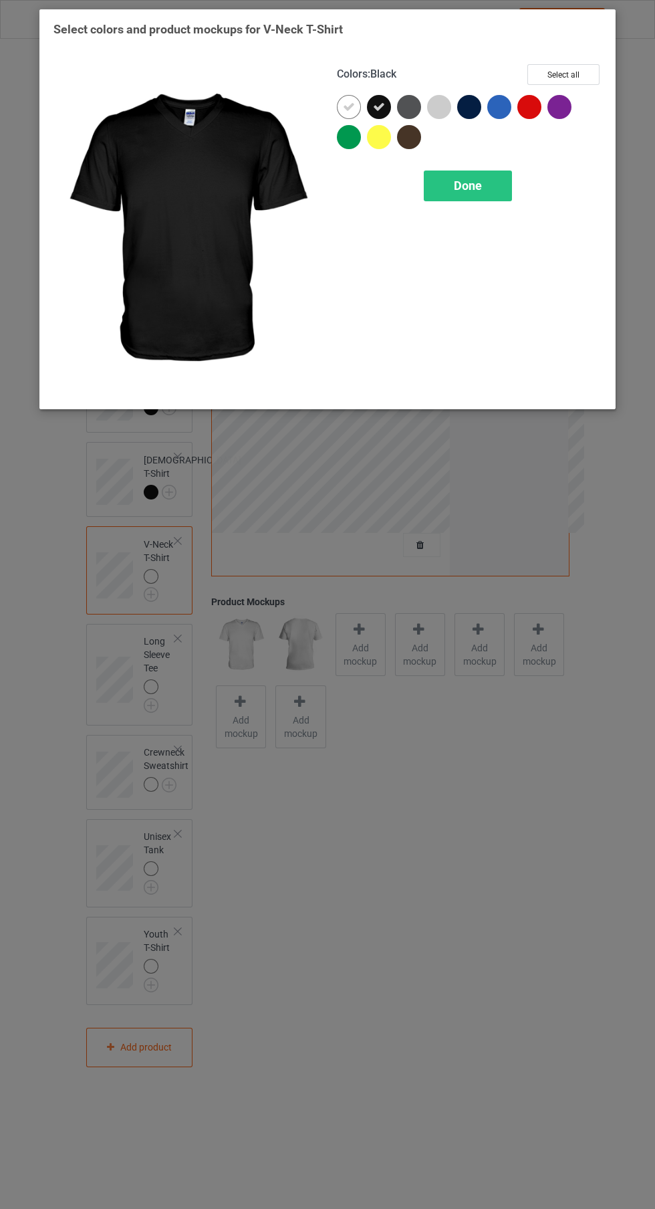
click at [349, 106] on icon at bounding box center [349, 107] width 12 height 12
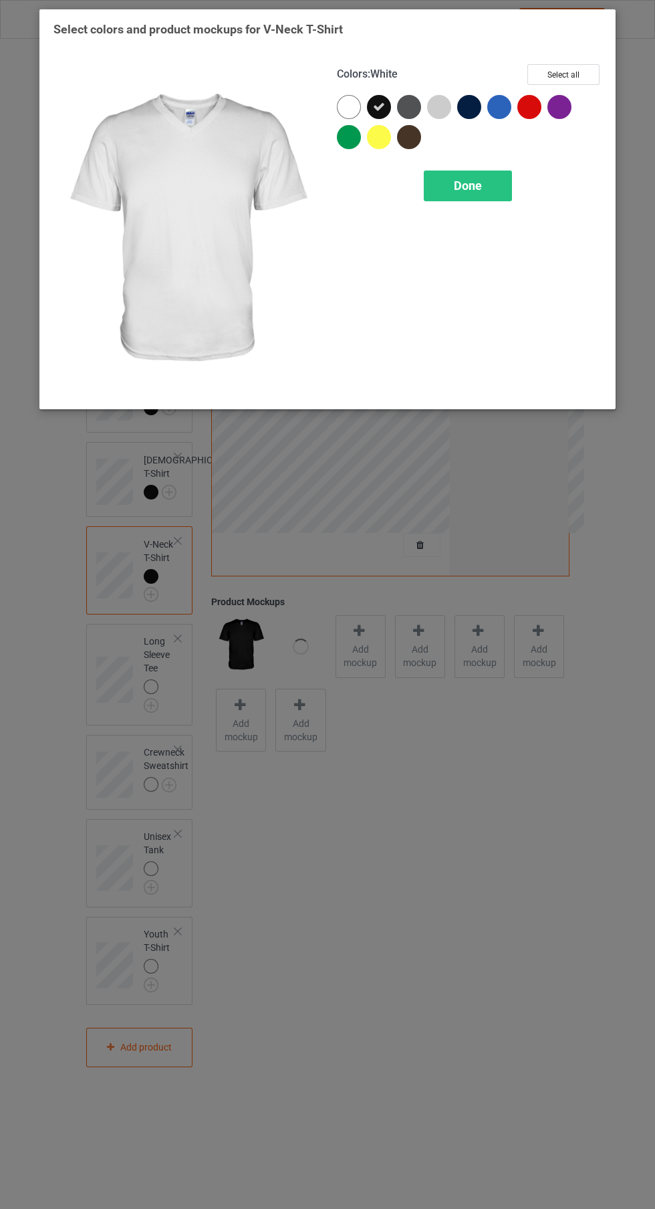
click at [494, 195] on div "Done" at bounding box center [468, 186] width 88 height 31
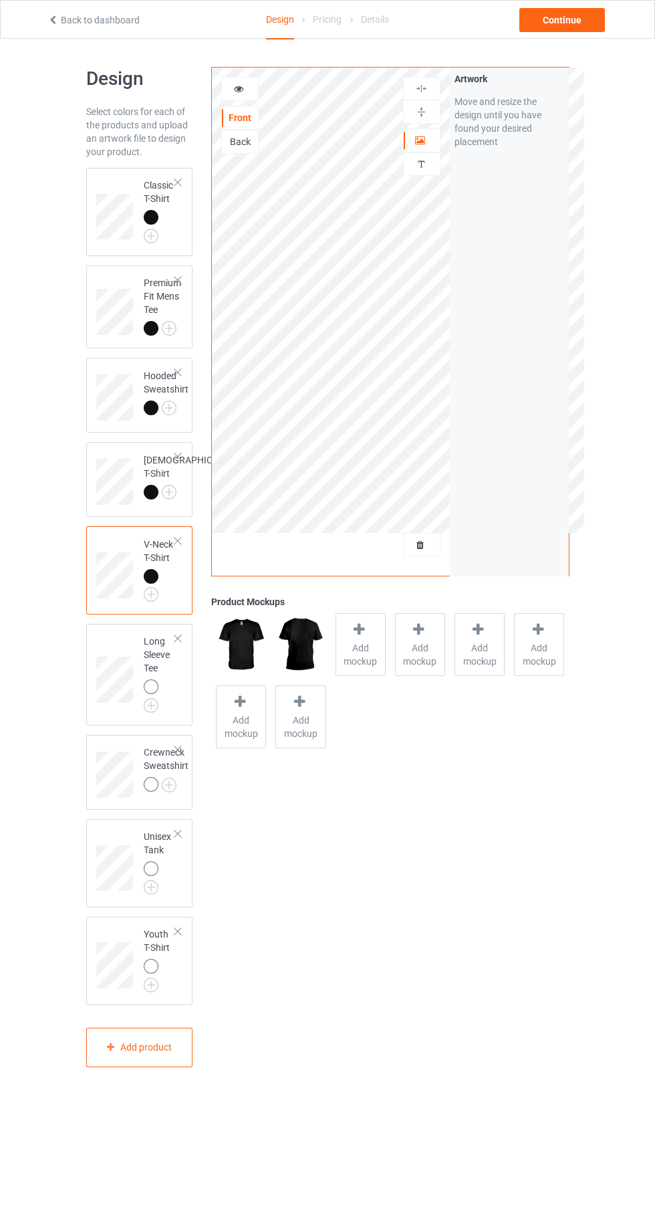
click at [0, 0] on img at bounding box center [0, 0] width 0 height 0
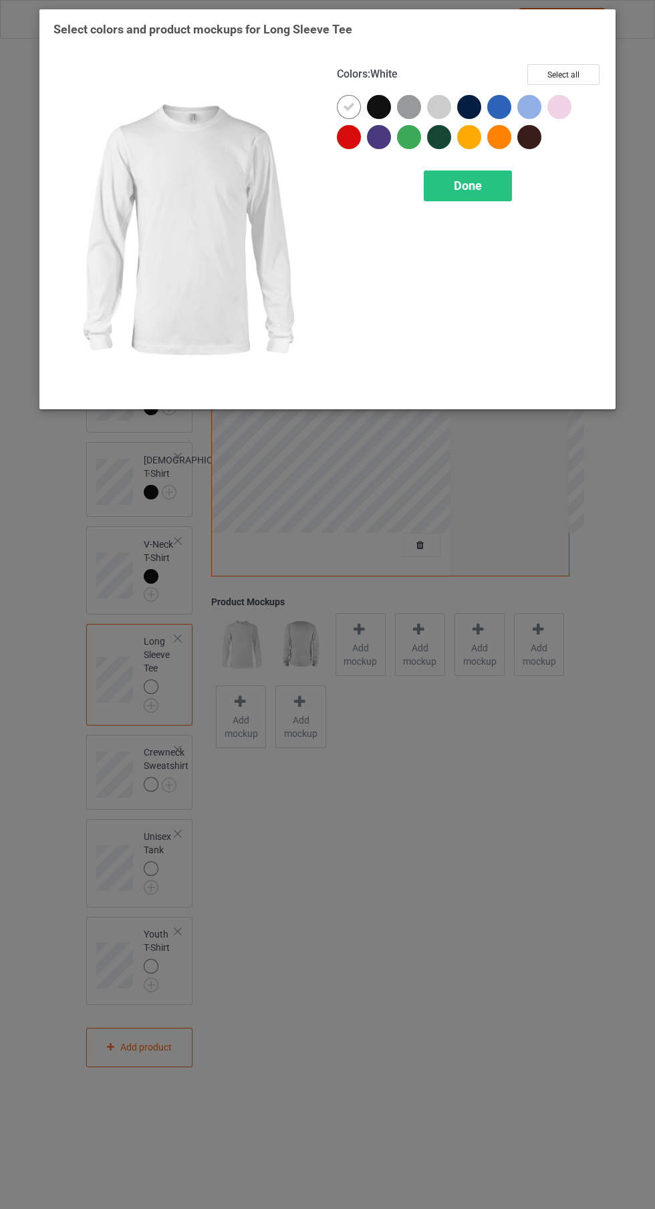
click at [387, 102] on div at bounding box center [379, 107] width 24 height 24
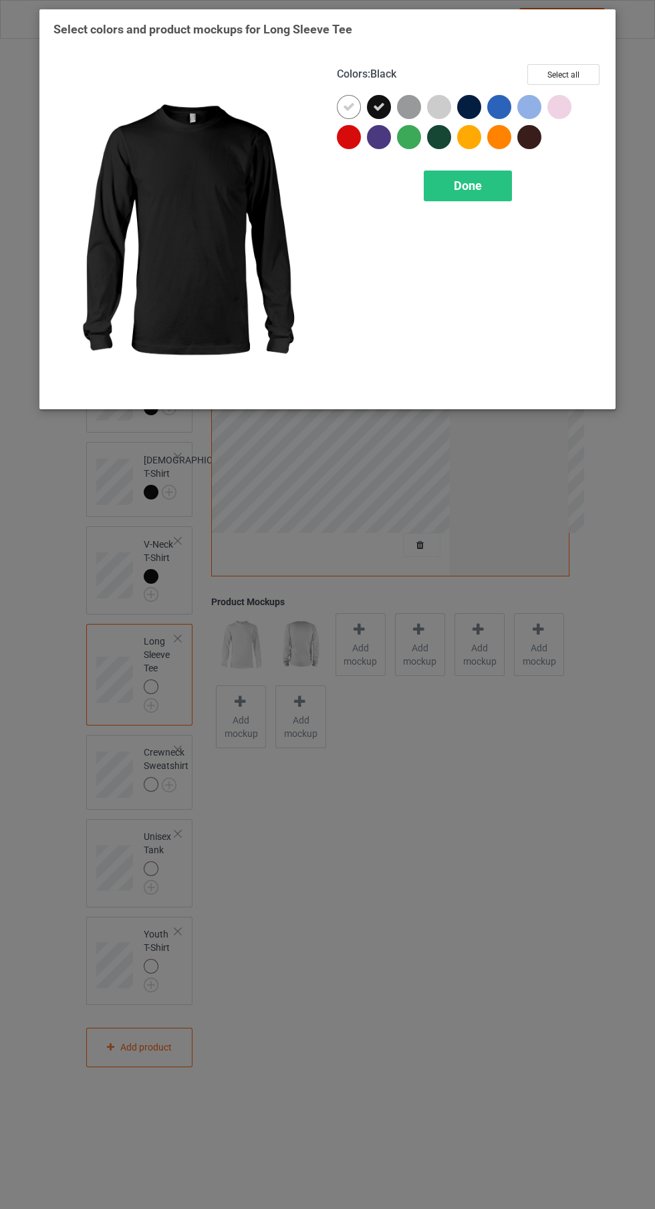
click at [350, 105] on icon at bounding box center [349, 107] width 12 height 12
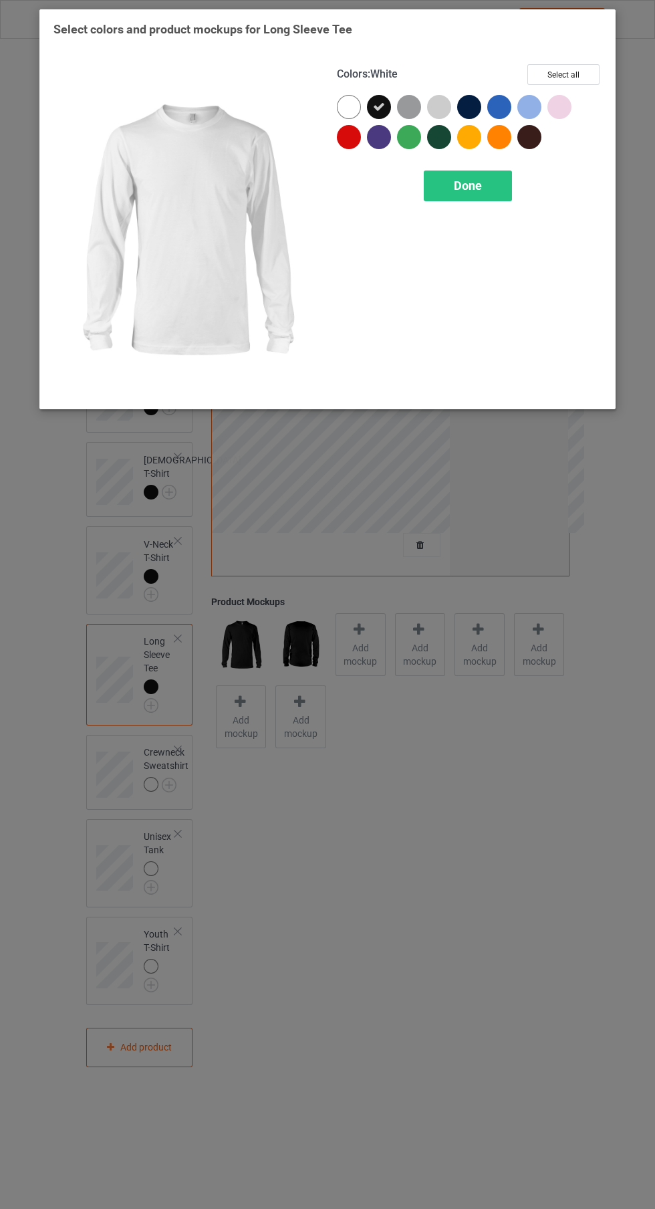
click at [475, 188] on span "Done" at bounding box center [468, 186] width 28 height 14
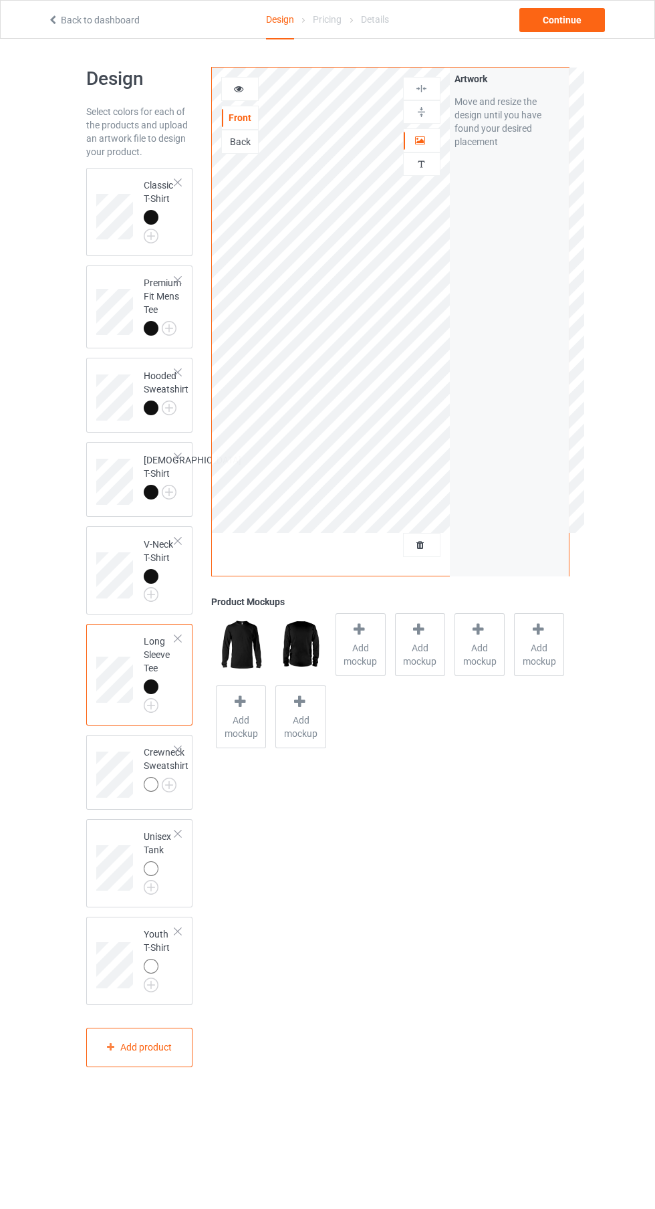
click at [0, 0] on img at bounding box center [0, 0] width 0 height 0
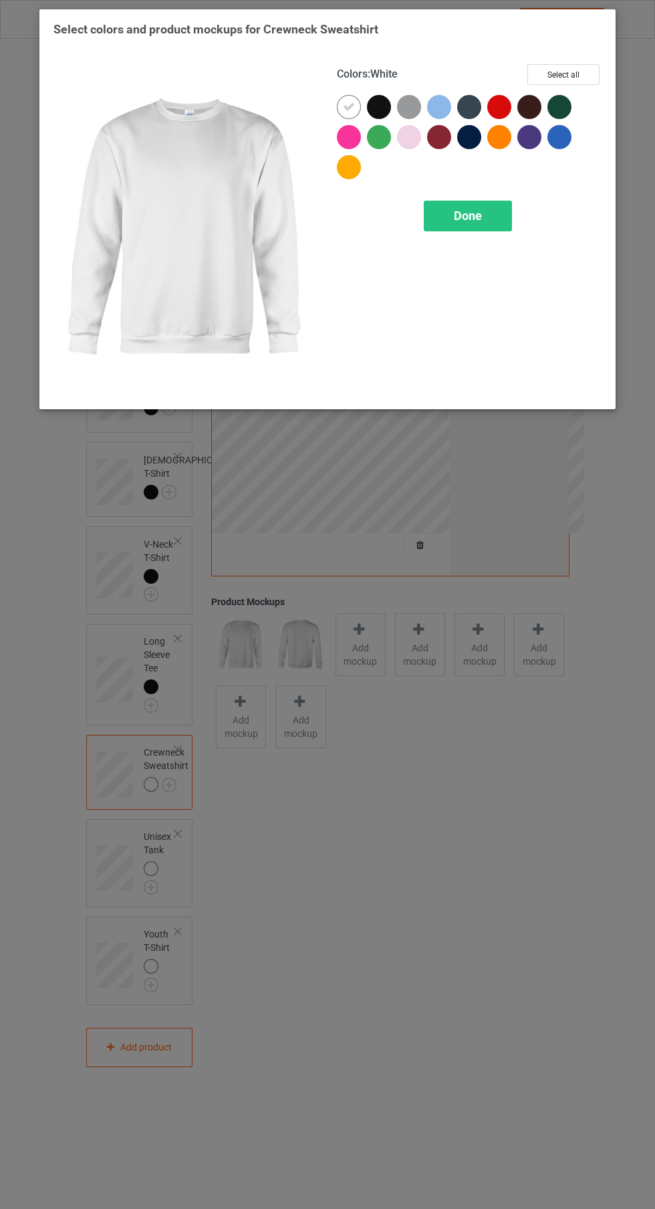
click at [382, 119] on div at bounding box center [382, 110] width 30 height 30
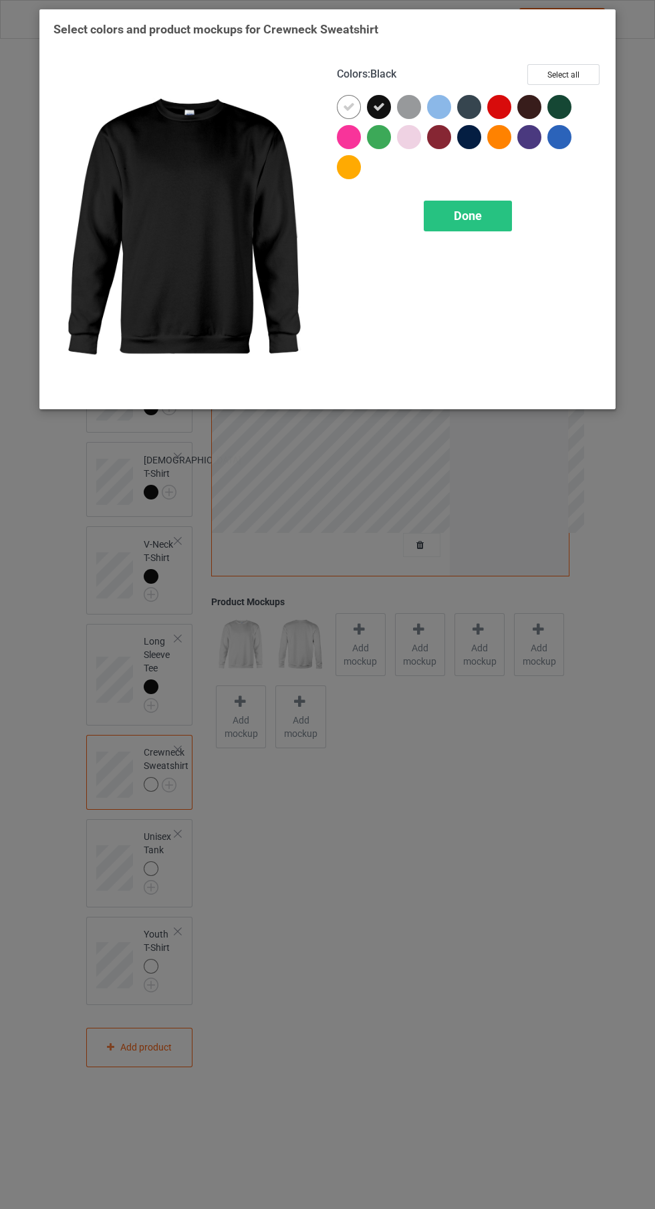
click at [351, 108] on icon at bounding box center [349, 107] width 12 height 12
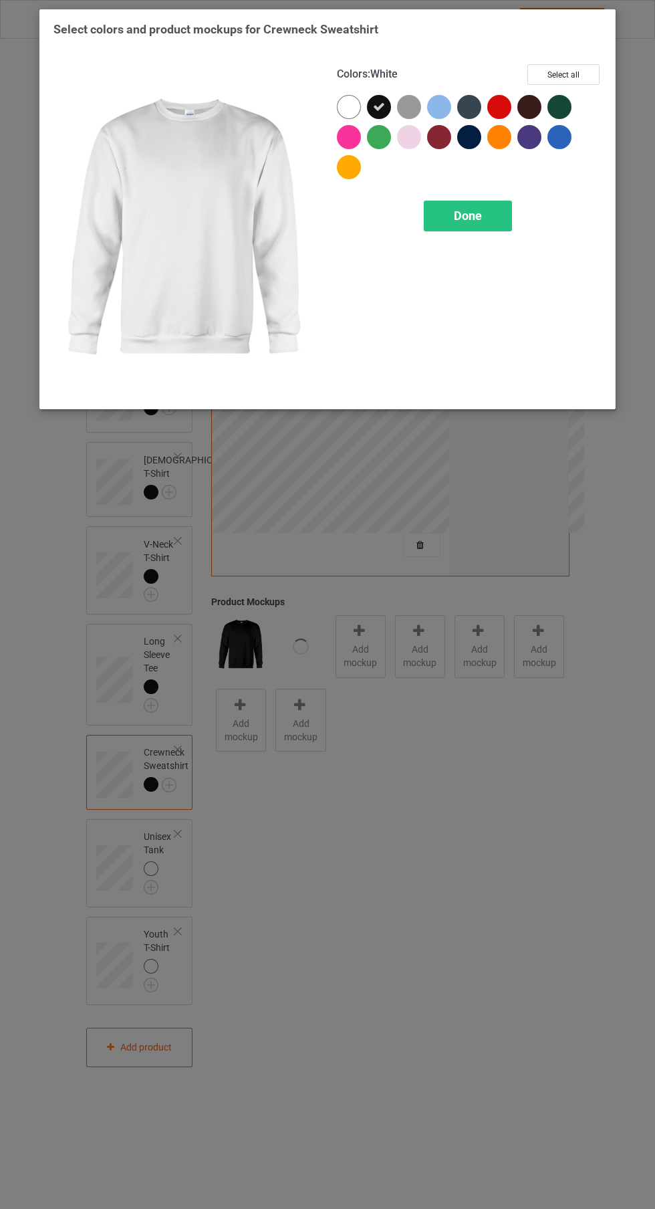
click at [478, 216] on span "Done" at bounding box center [468, 216] width 28 height 14
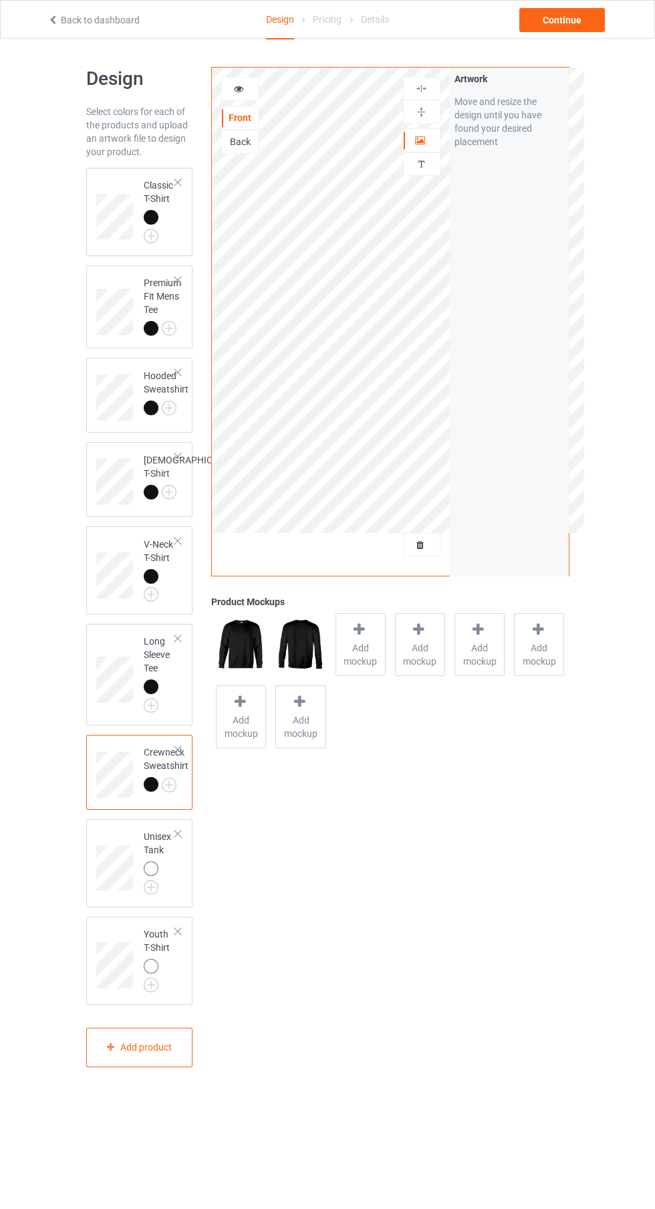
click at [0, 0] on img at bounding box center [0, 0] width 0 height 0
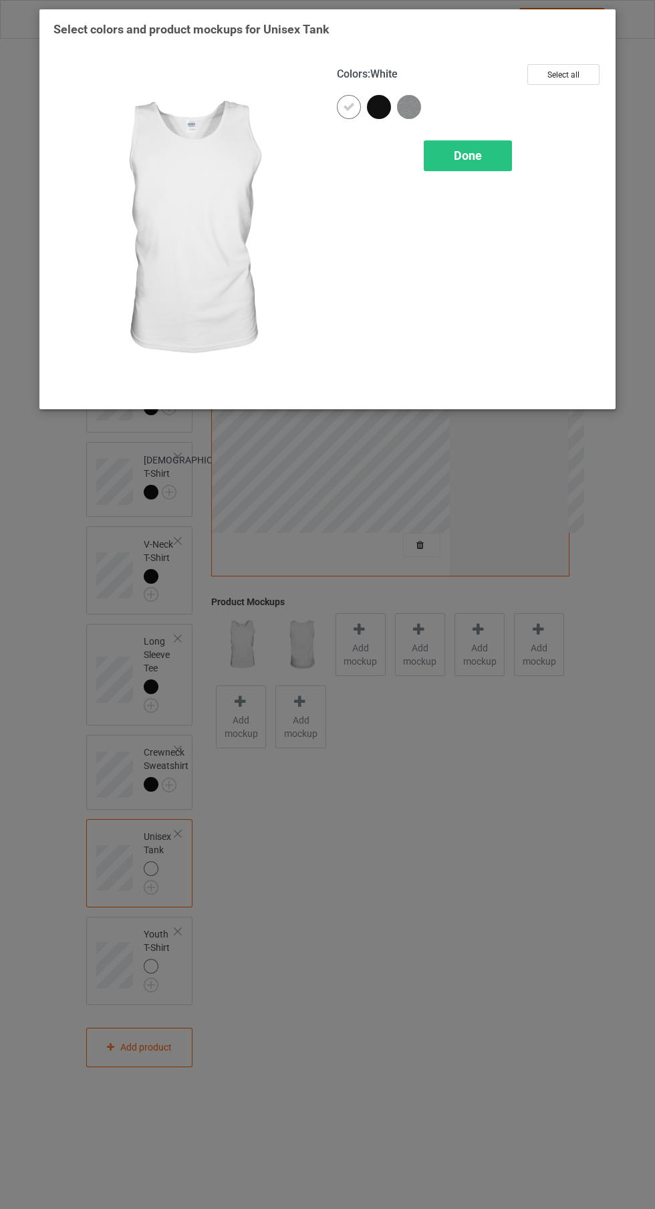
click at [385, 109] on div at bounding box center [379, 107] width 24 height 24
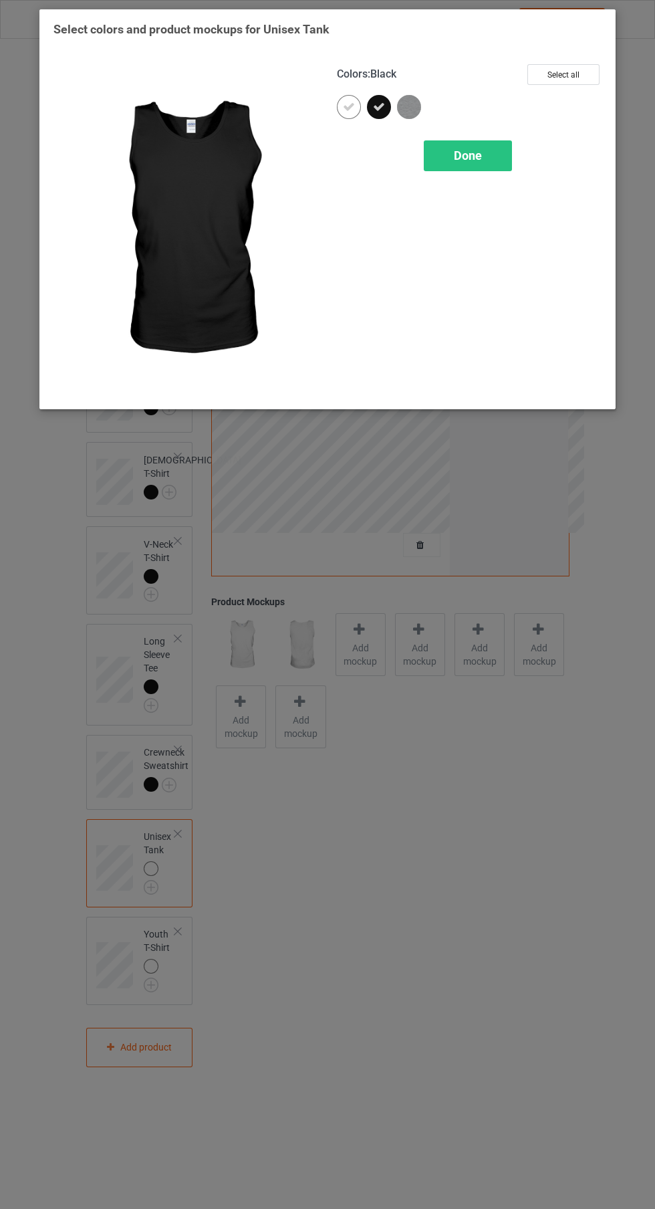
click at [349, 106] on icon at bounding box center [349, 107] width 12 height 12
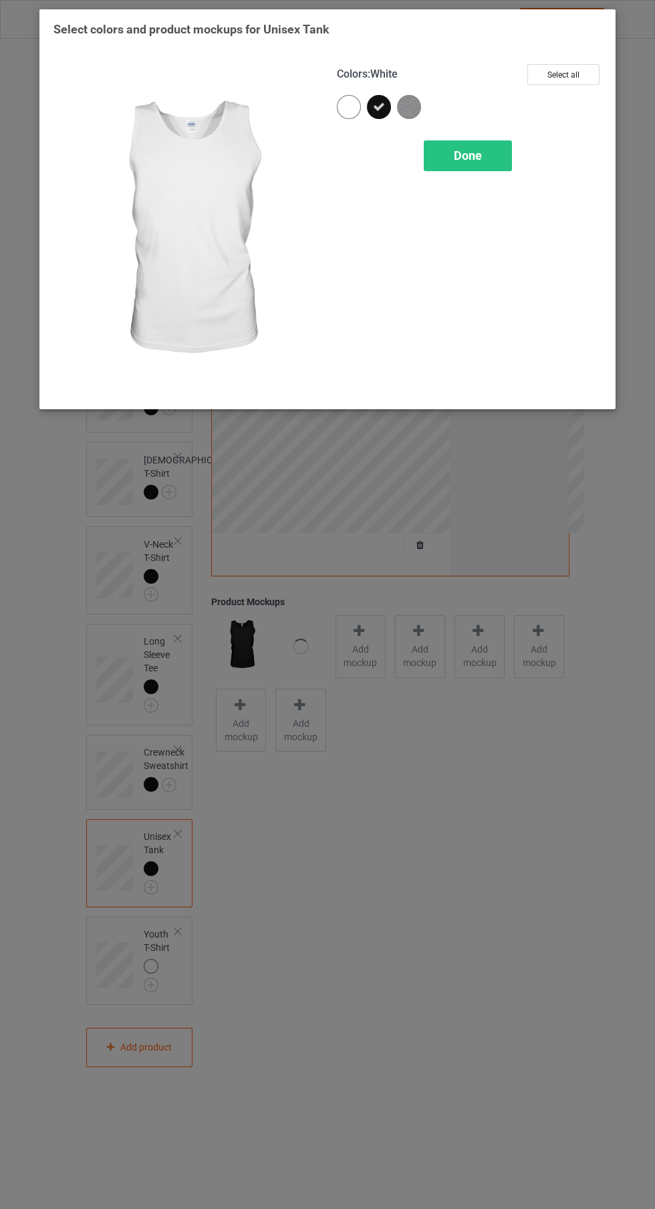
click at [475, 154] on span "Done" at bounding box center [468, 155] width 28 height 14
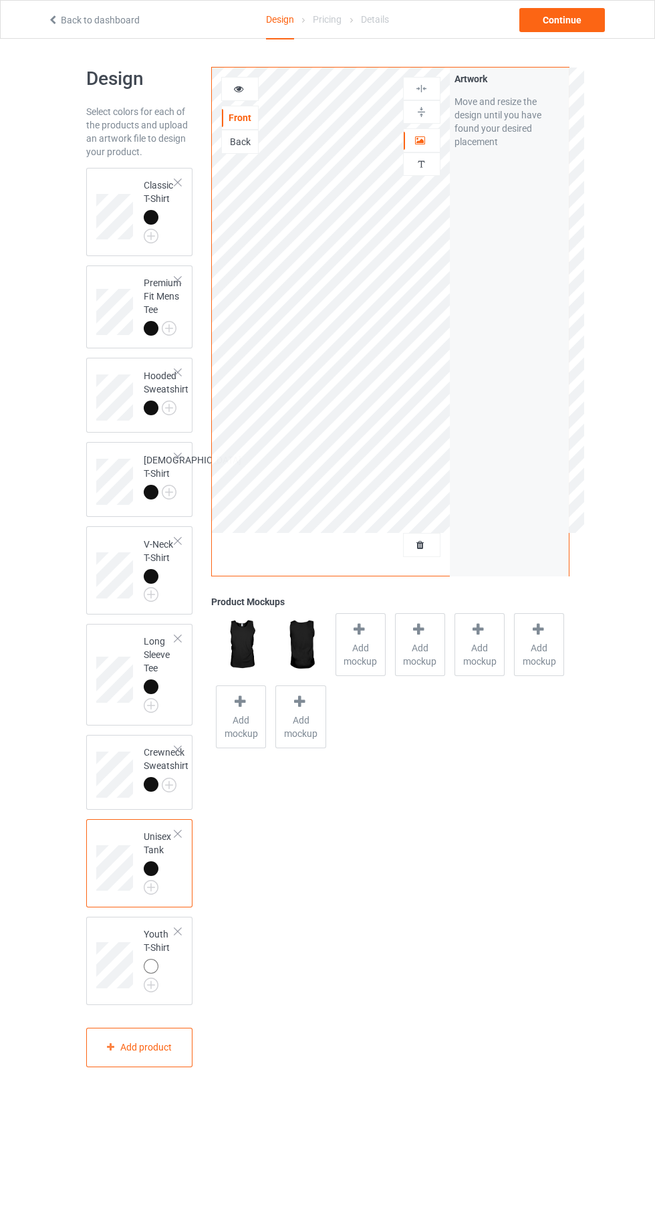
click at [0, 0] on img at bounding box center [0, 0] width 0 height 0
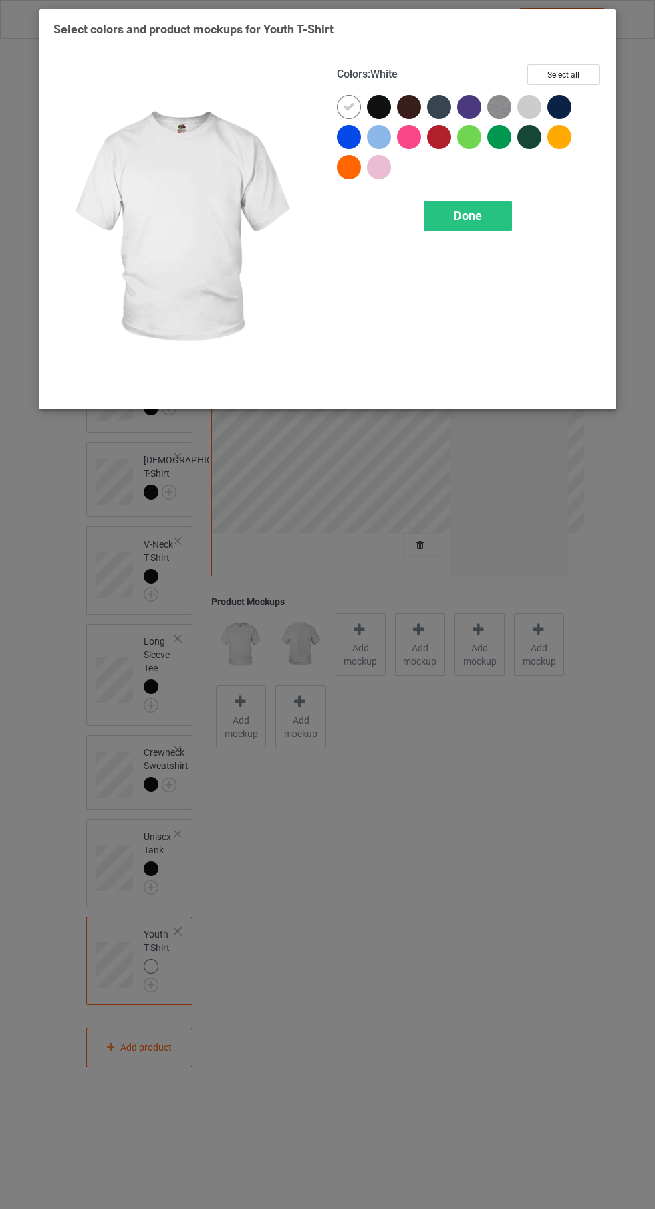
click at [376, 118] on div at bounding box center [379, 107] width 24 height 24
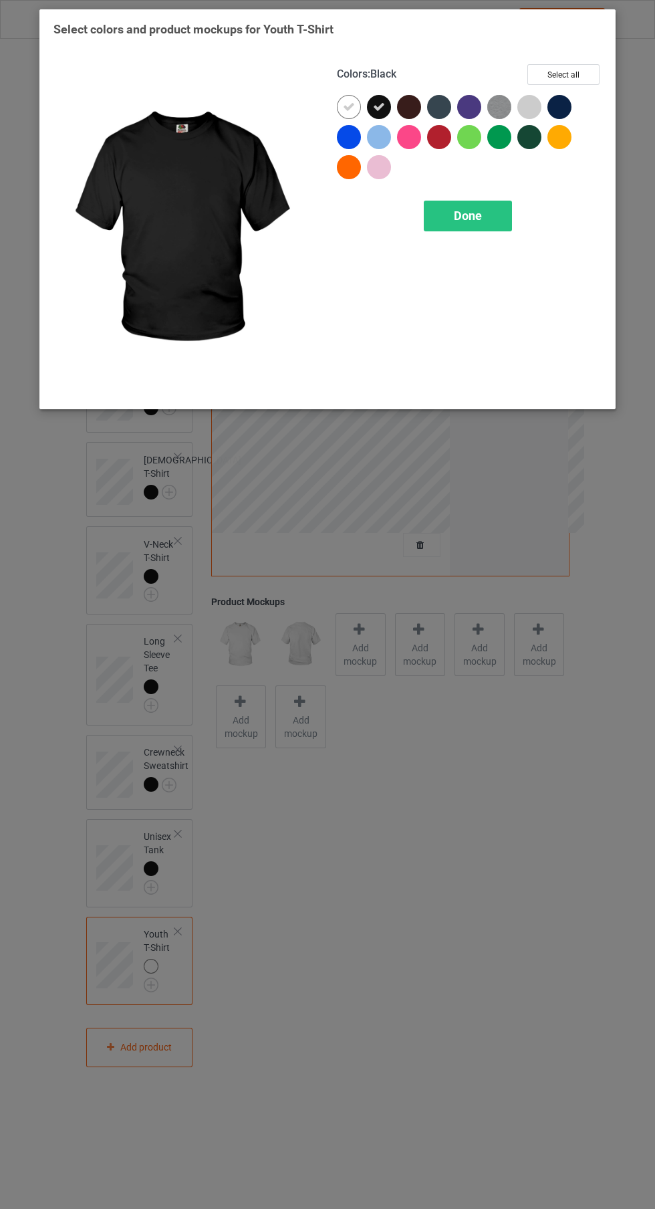
click at [348, 106] on icon at bounding box center [349, 107] width 12 height 12
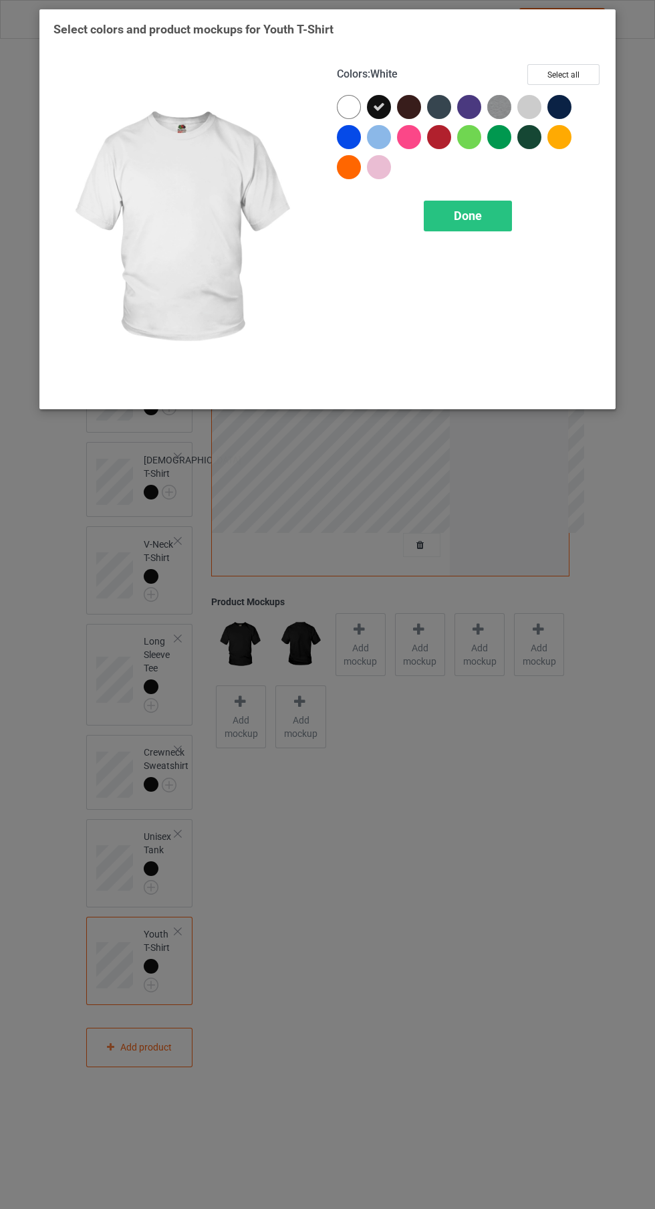
click at [466, 211] on span "Done" at bounding box center [468, 216] width 28 height 14
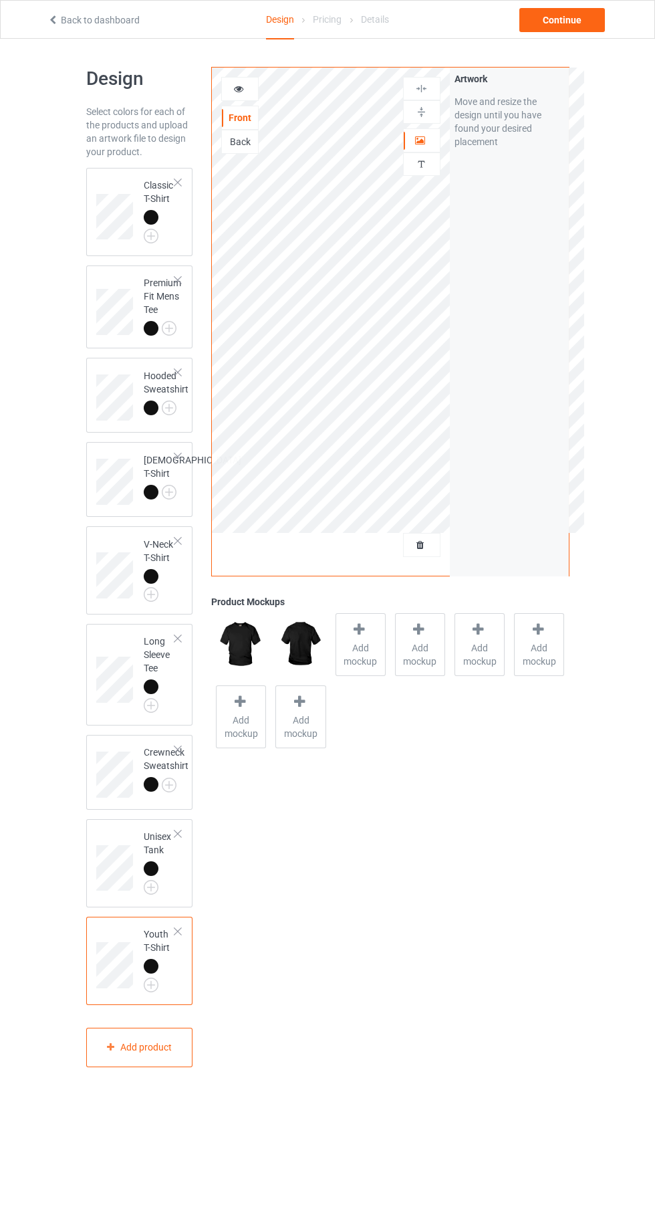
click at [150, 407] on div at bounding box center [151, 408] width 15 height 15
click at [379, 661] on span "Add mockup" at bounding box center [360, 654] width 49 height 27
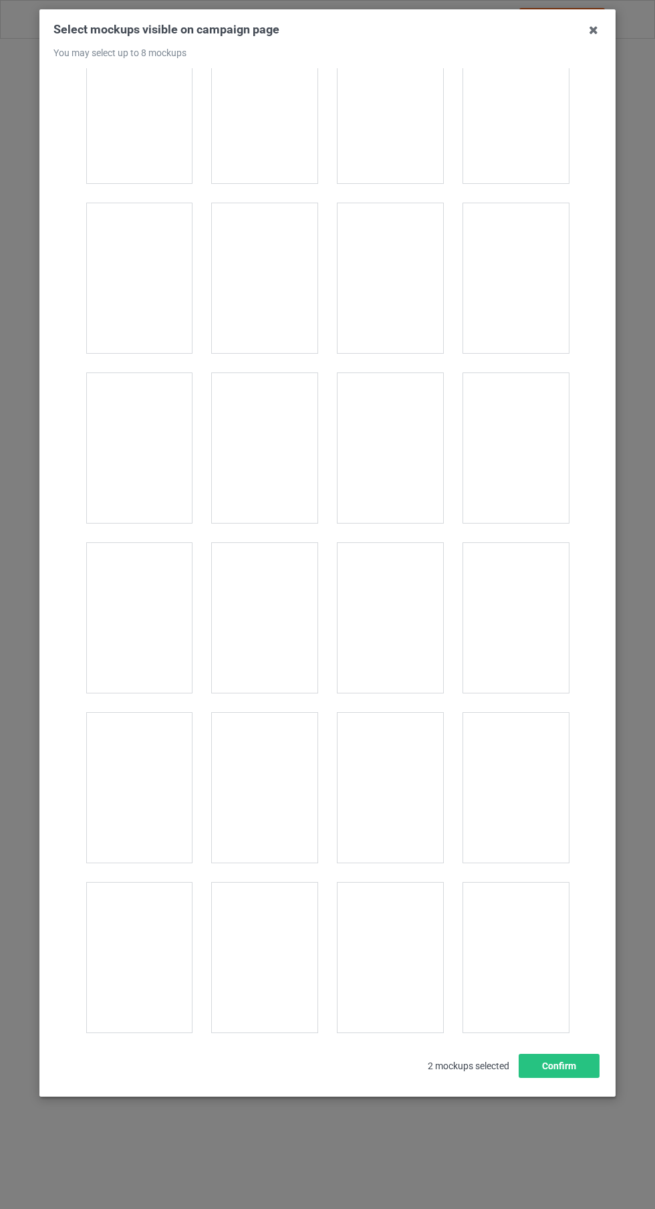
scroll to position [6101, 0]
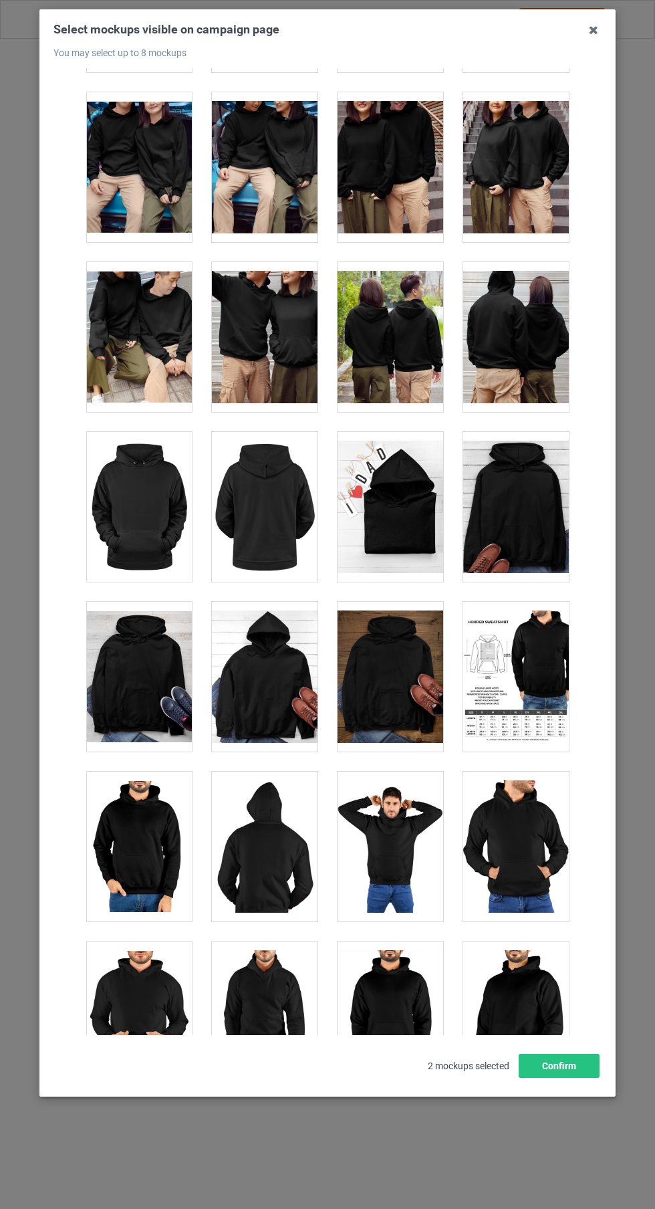
click at [526, 502] on div at bounding box center [516, 507] width 106 height 150
click at [296, 675] on div at bounding box center [265, 677] width 106 height 150
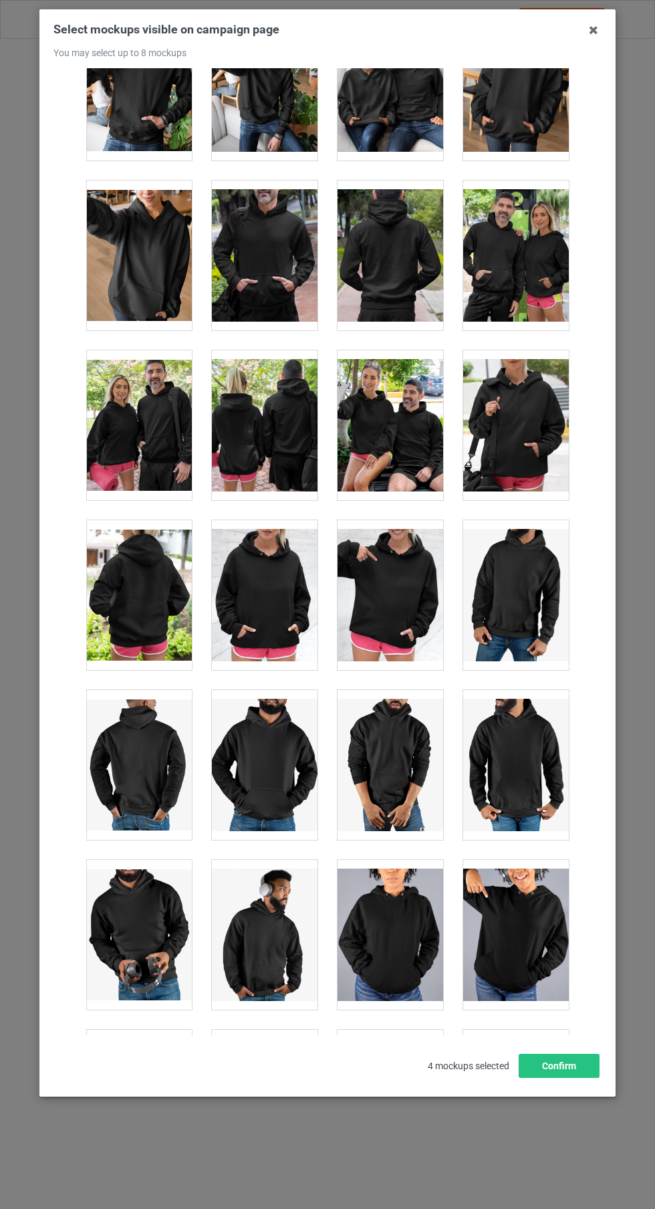
scroll to position [10841, 0]
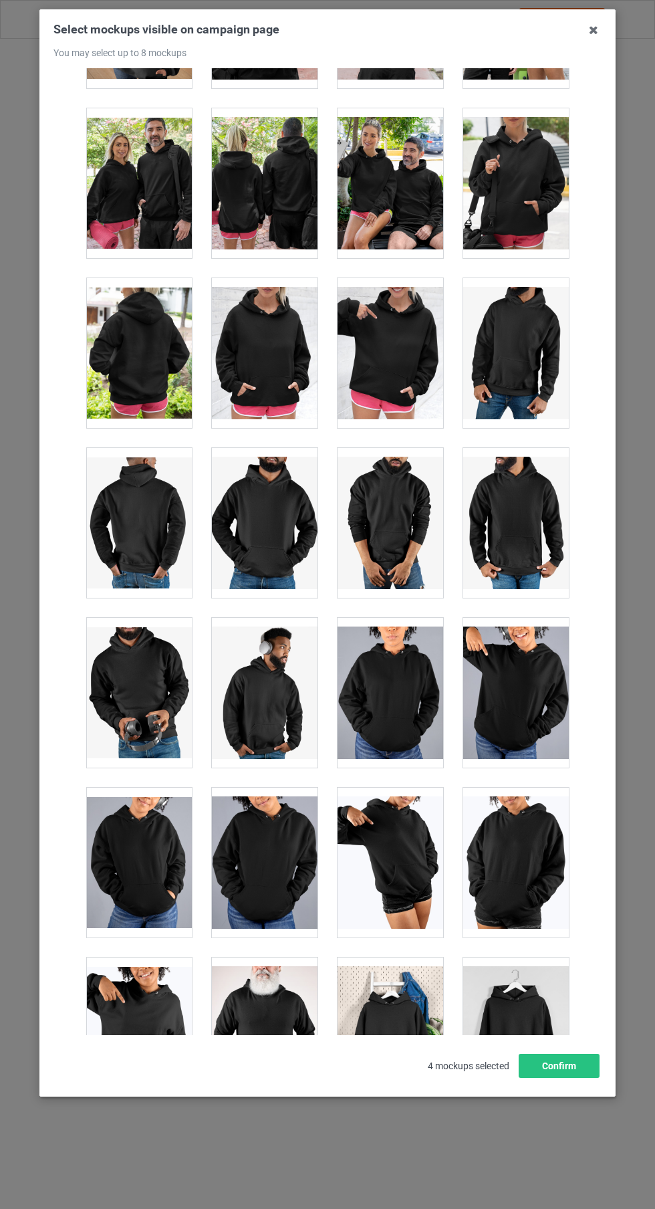
click at [422, 1045] on div at bounding box center [391, 1033] width 106 height 150
click at [599, 22] on icon at bounding box center [593, 29] width 21 height 21
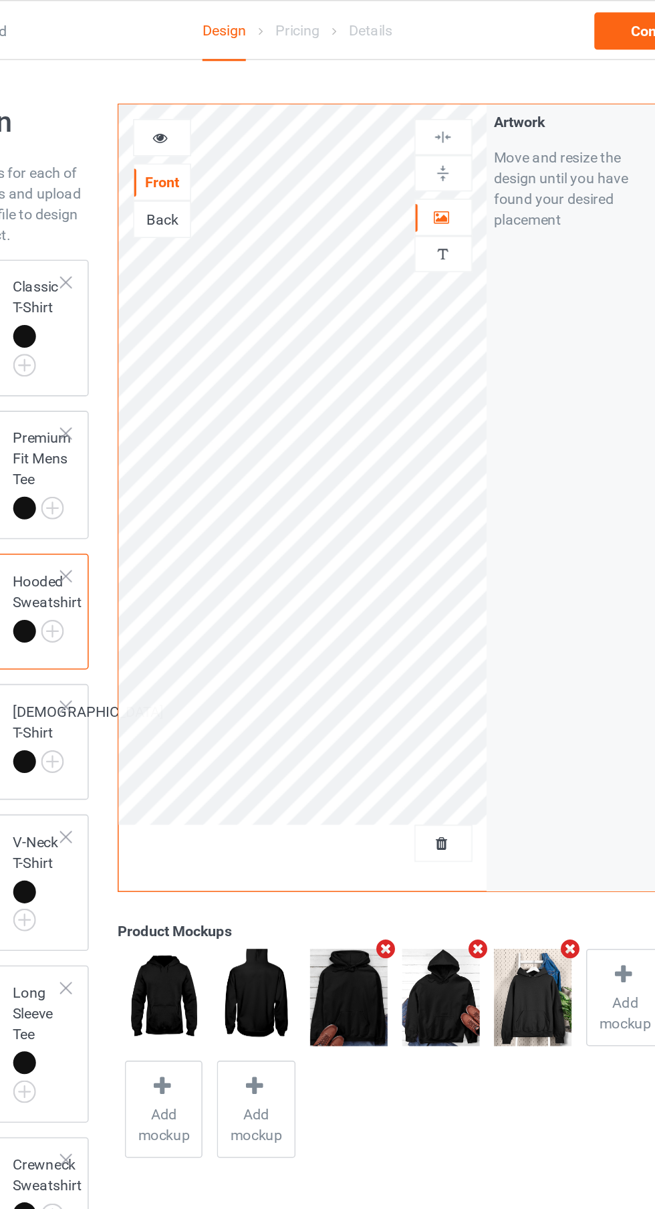
scroll to position [0, 0]
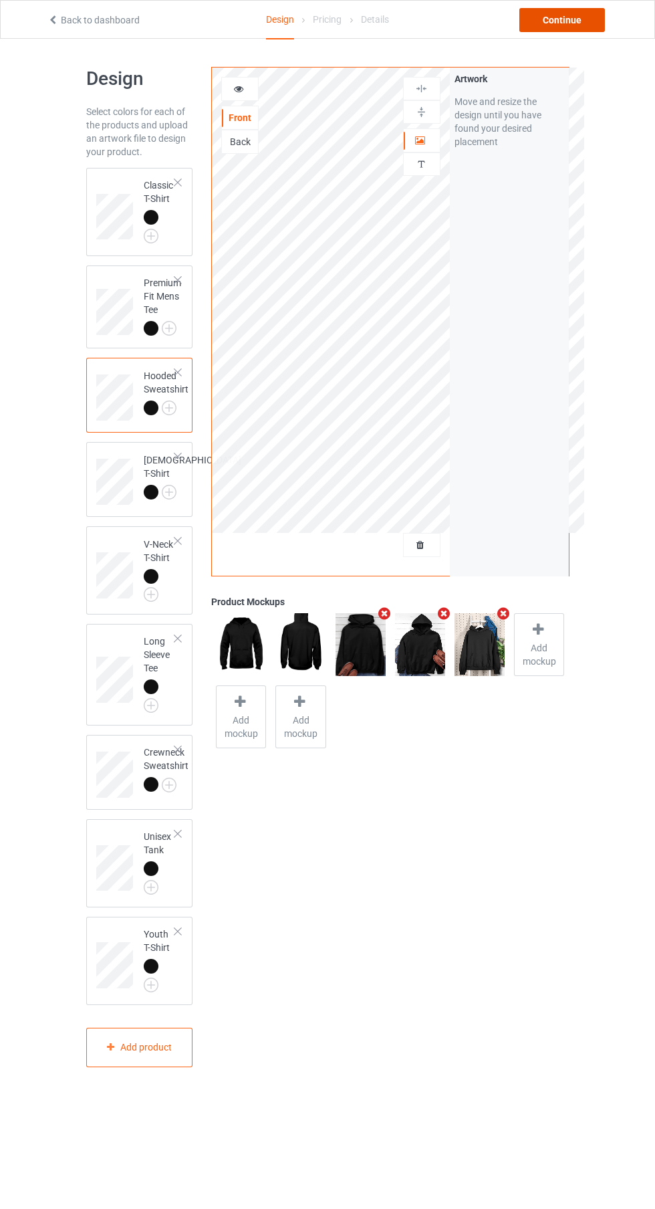
click at [571, 31] on div "Continue" at bounding box center [563, 20] width 86 height 24
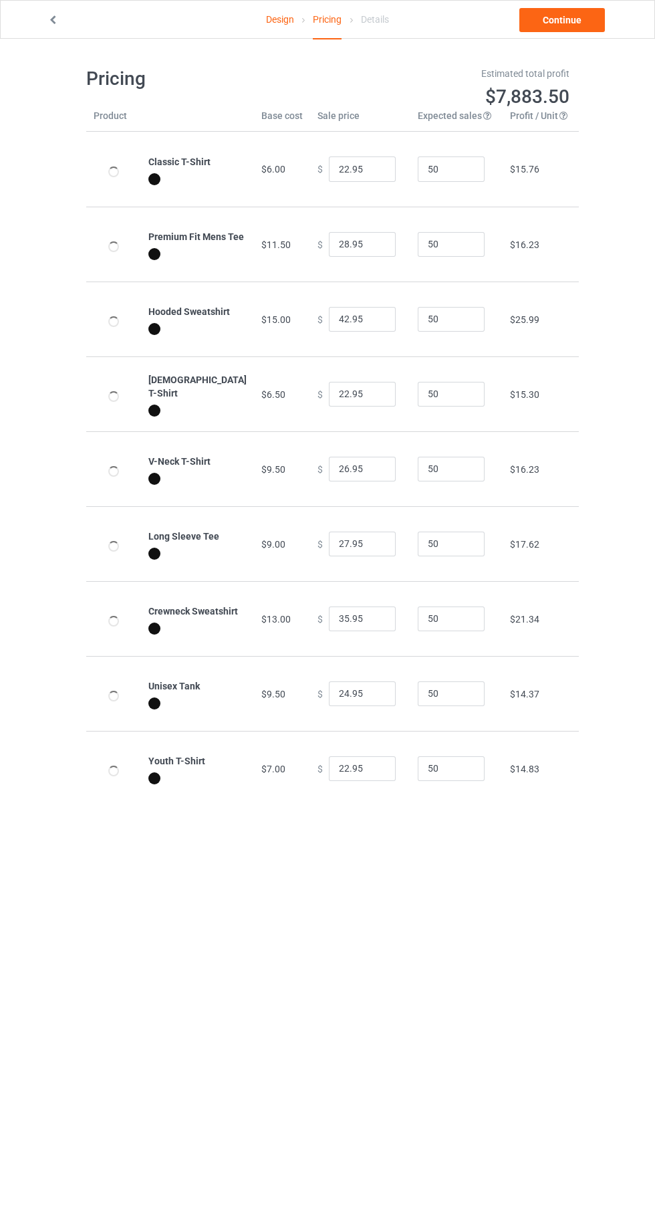
type input "26.95"
type input "32.95"
type input "46.95"
type input "26.95"
type input "30.95"
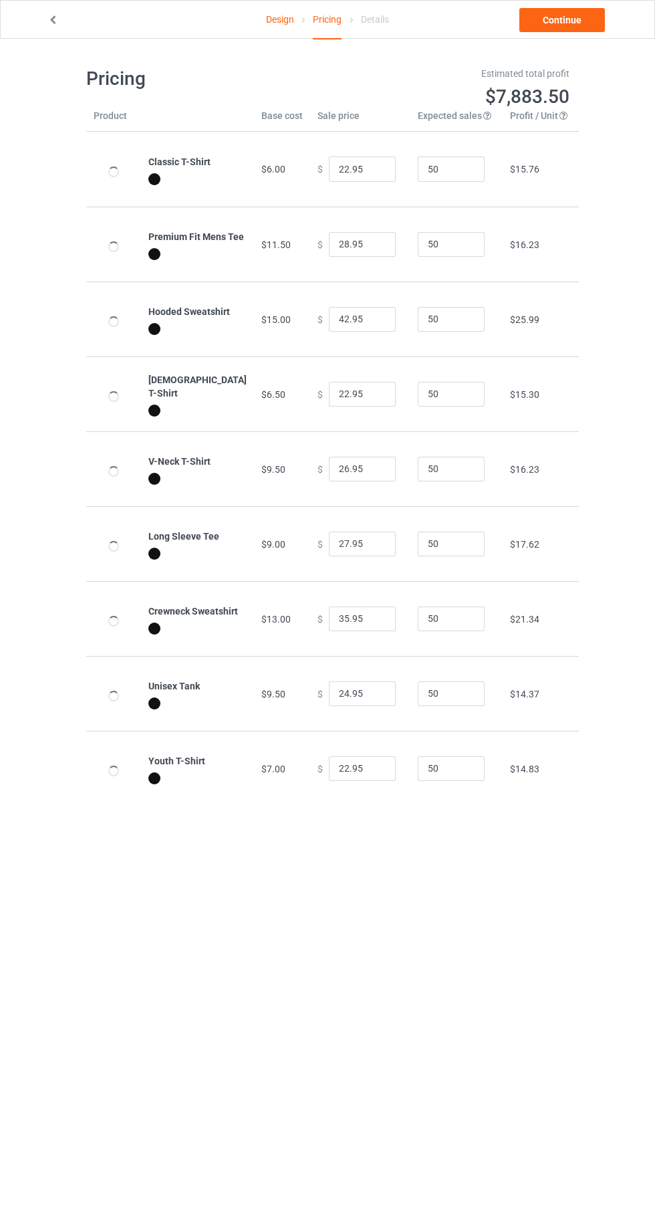
type input "31.95"
type input "39.95"
type input "28.95"
type input "26.95"
click at [273, 19] on link "Design" at bounding box center [280, 19] width 28 height 37
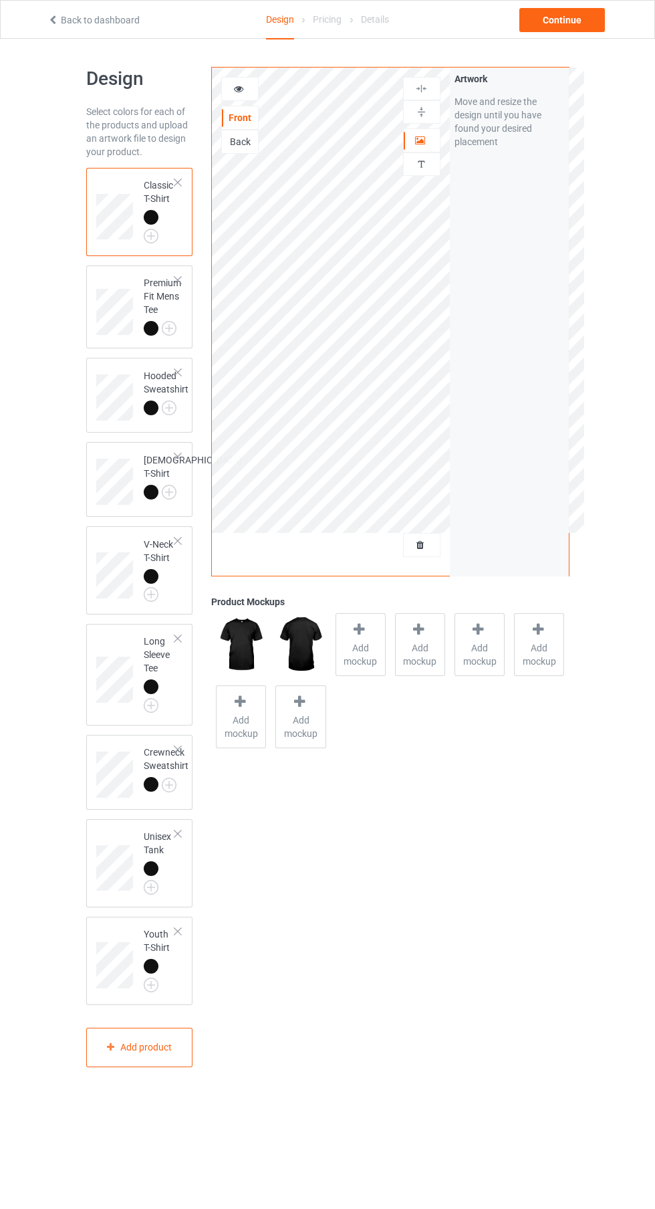
click at [150, 217] on div at bounding box center [151, 217] width 15 height 15
click at [338, 627] on div "Add mockup" at bounding box center [361, 644] width 50 height 63
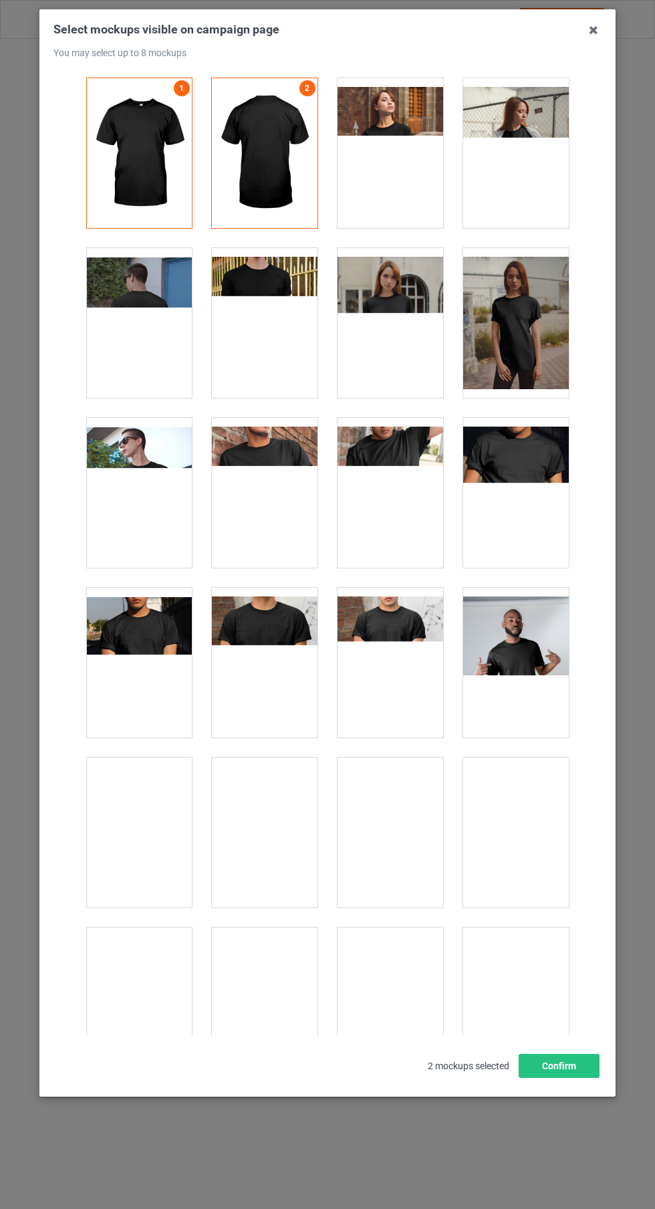
scroll to position [18484, 0]
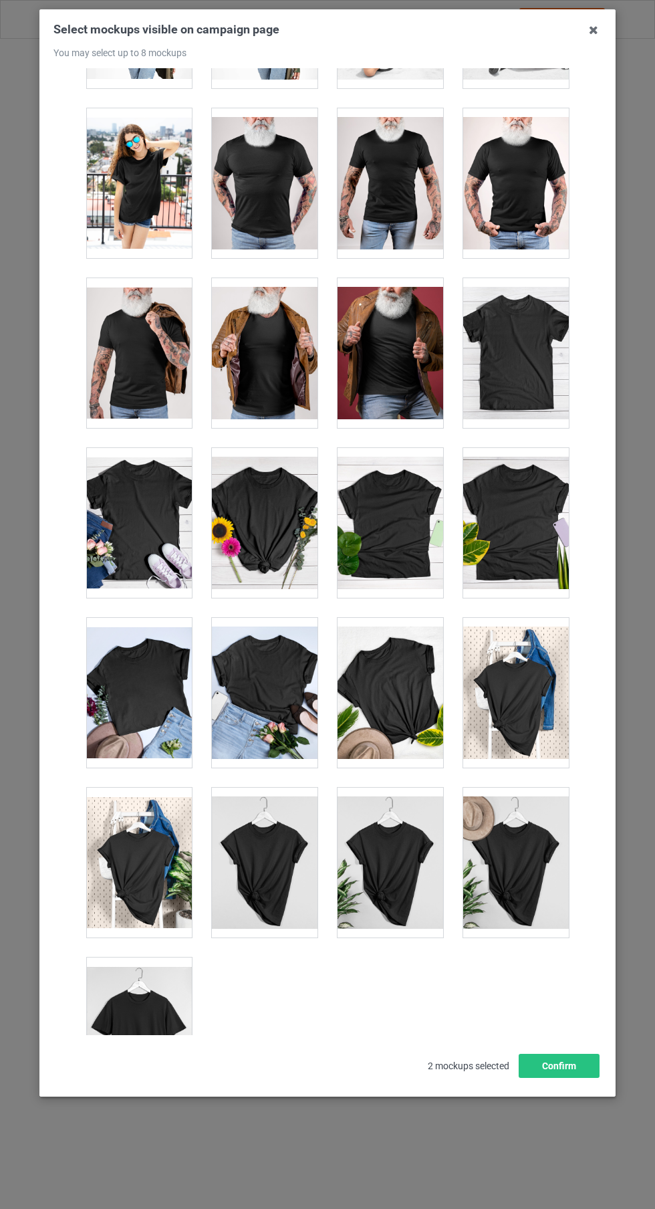
click at [148, 1041] on div at bounding box center [139, 1033] width 106 height 150
click at [534, 873] on div at bounding box center [516, 863] width 106 height 150
click at [530, 703] on div at bounding box center [516, 693] width 106 height 150
click at [531, 536] on div at bounding box center [516, 523] width 106 height 150
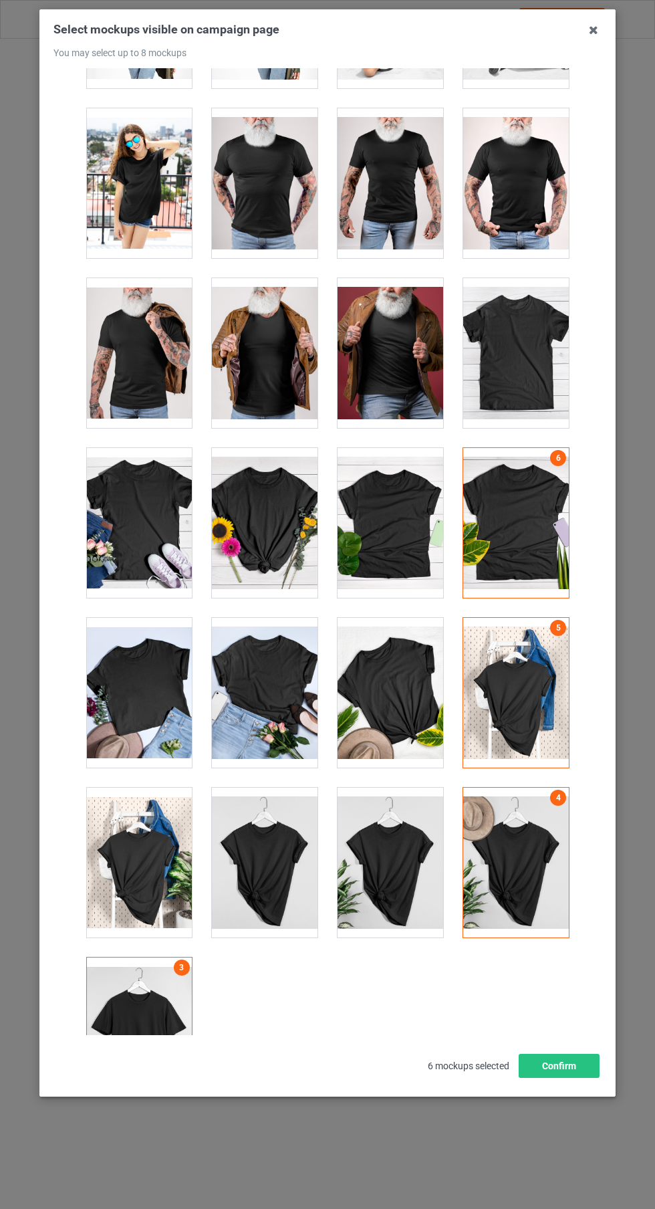
click at [600, 29] on icon at bounding box center [593, 29] width 21 height 21
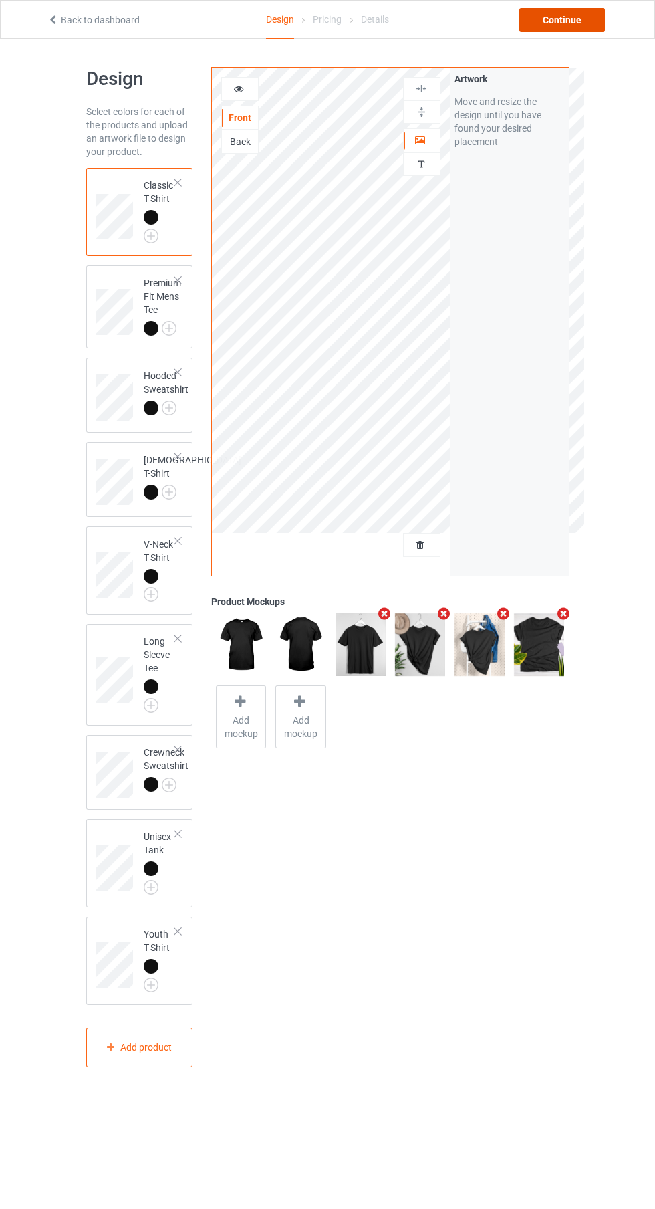
click at [573, 29] on div "Continue" at bounding box center [563, 20] width 86 height 24
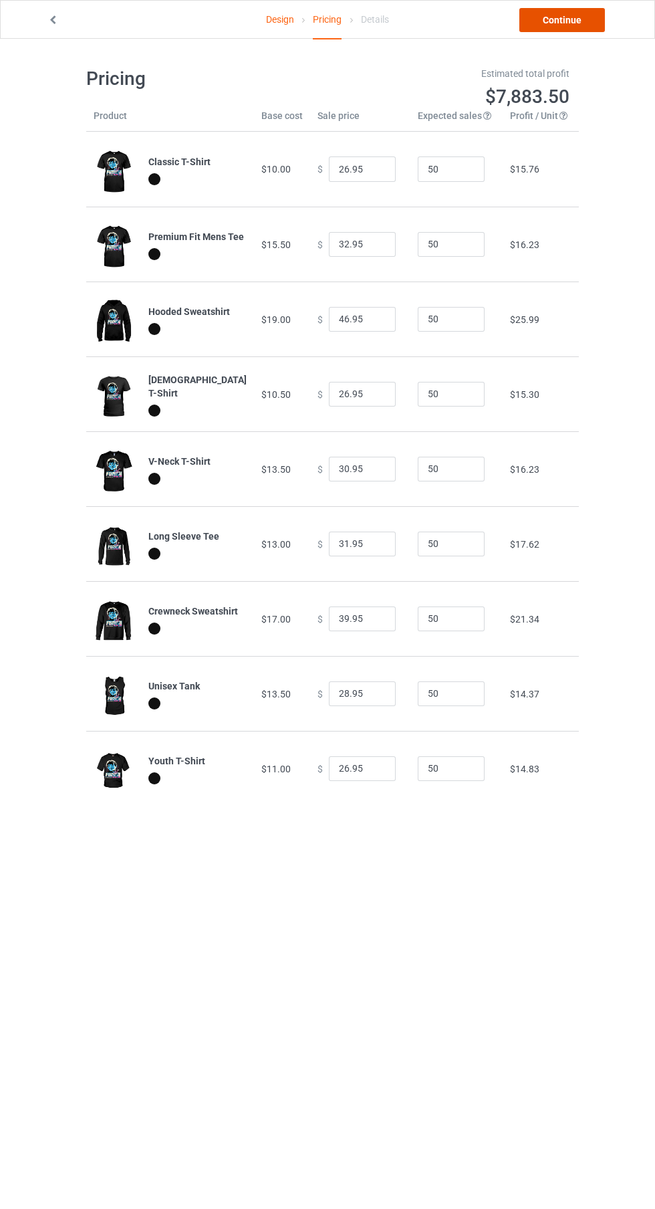
click at [556, 29] on link "Continue" at bounding box center [563, 20] width 86 height 24
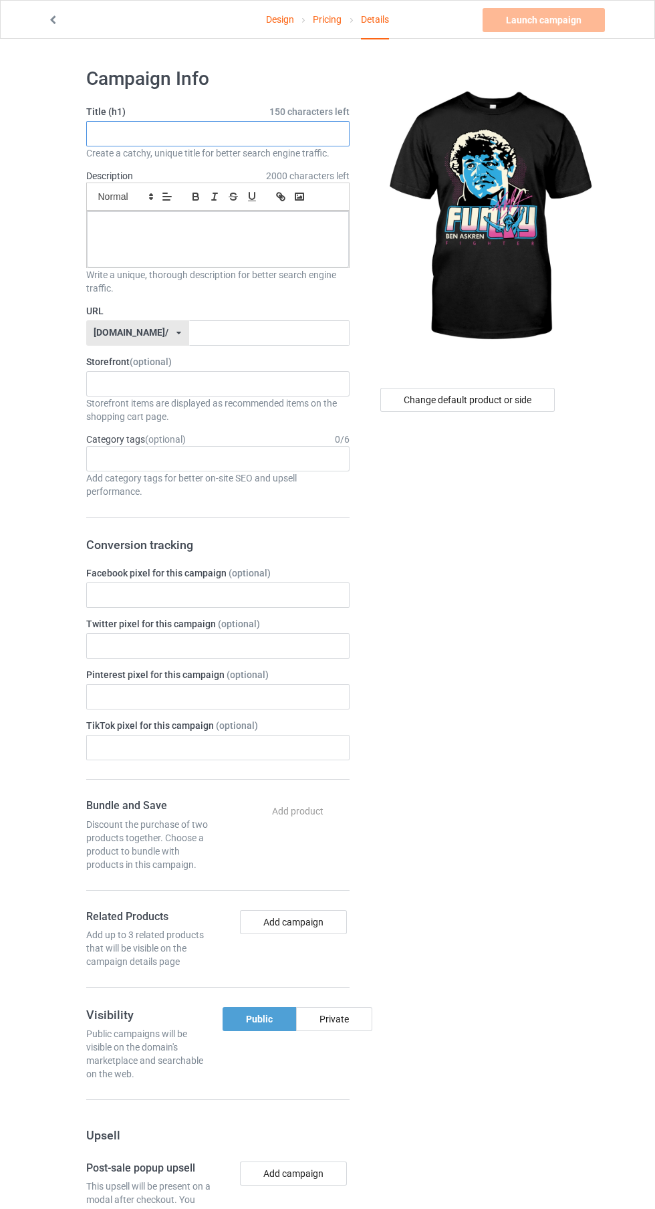
click at [269, 134] on input "text" at bounding box center [217, 133] width 263 height 25
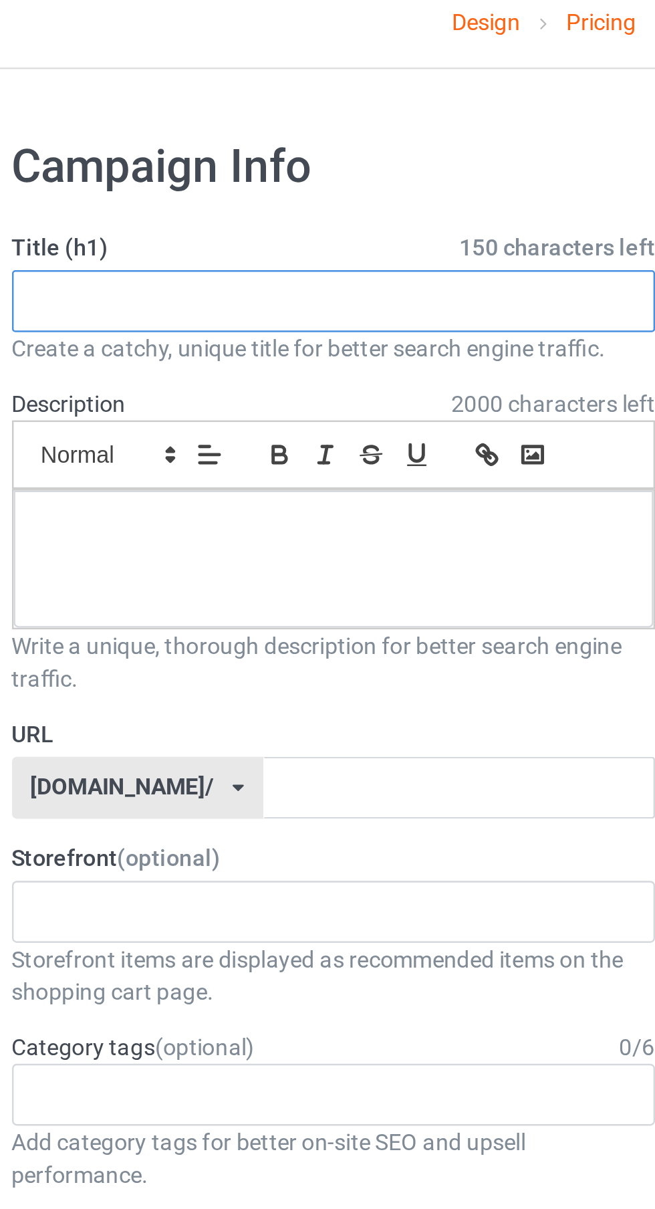
type input "."
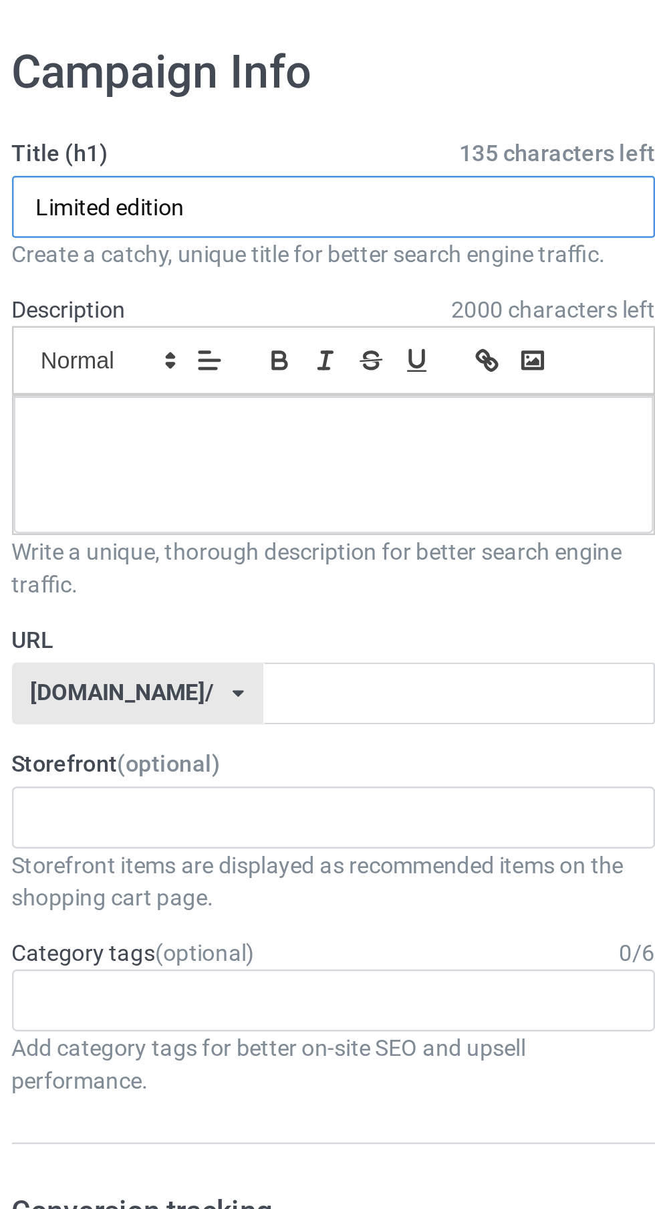
type input "Limited edition"
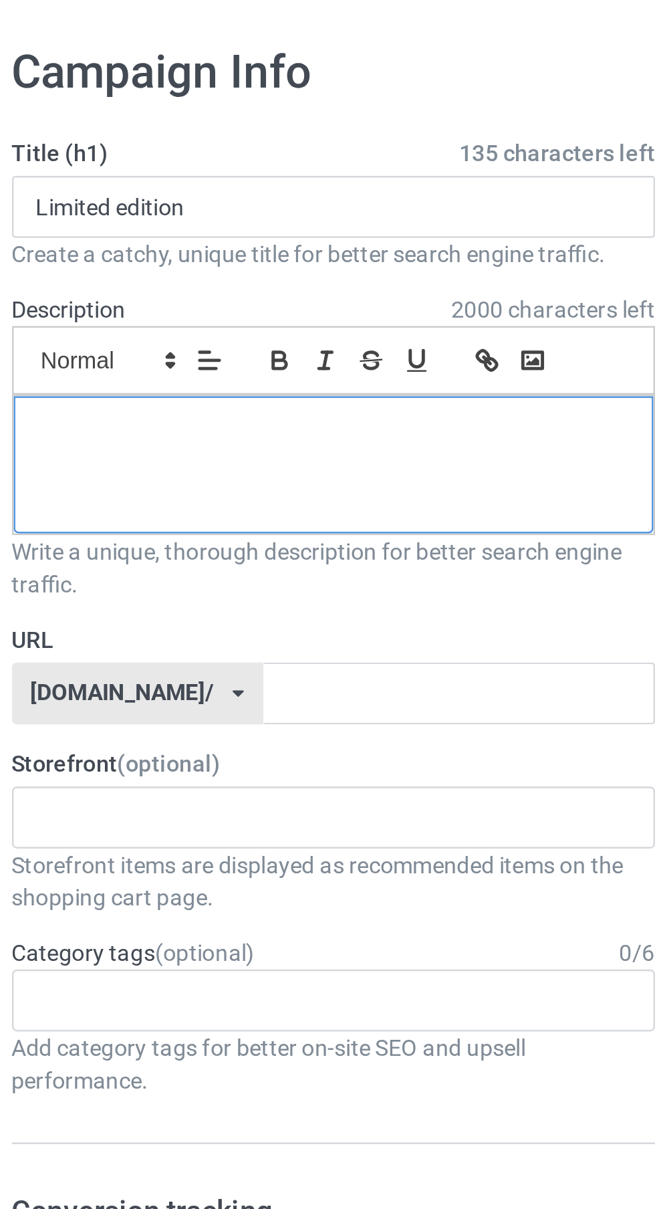
click at [231, 227] on p at bounding box center [218, 226] width 241 height 13
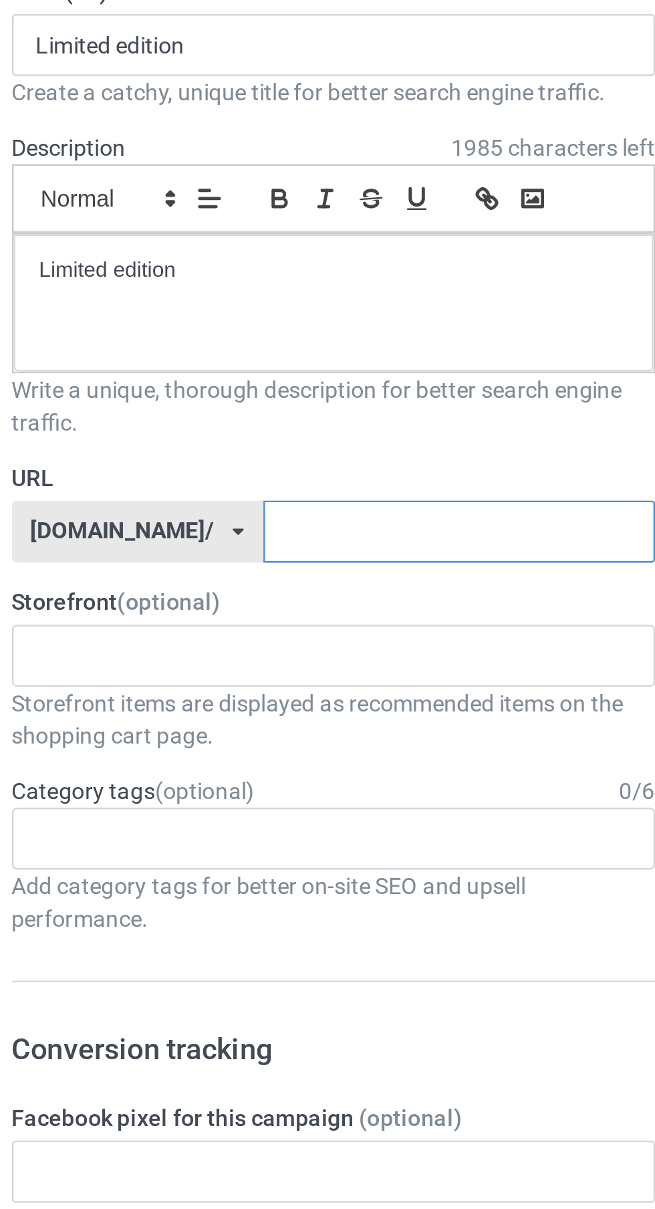
click at [261, 333] on input "text" at bounding box center [269, 332] width 160 height 25
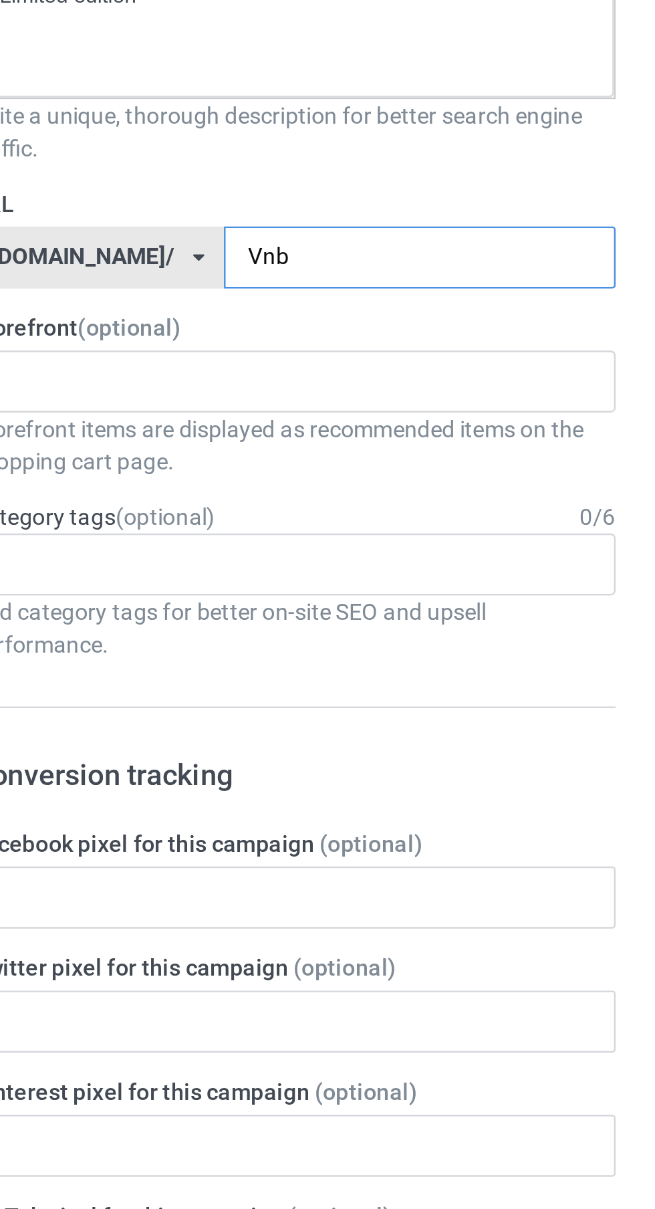
type input "Vnbb"
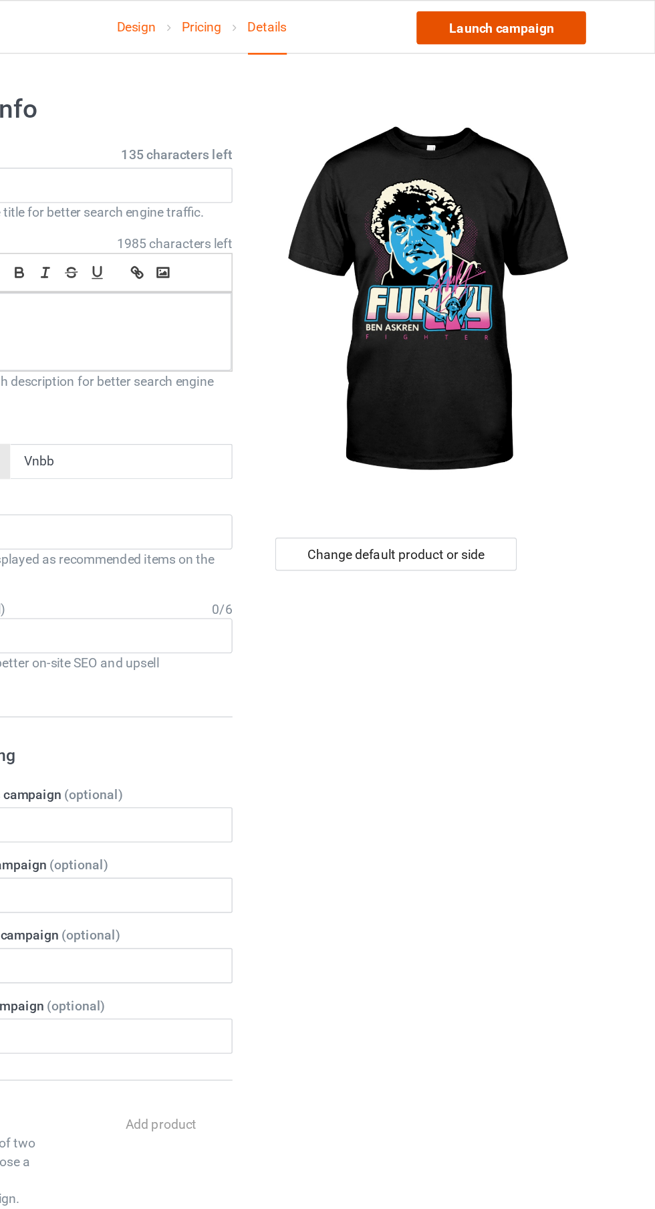
click at [579, 23] on link "Launch campaign" at bounding box center [544, 20] width 122 height 24
